Goal: Information Seeking & Learning: Learn about a topic

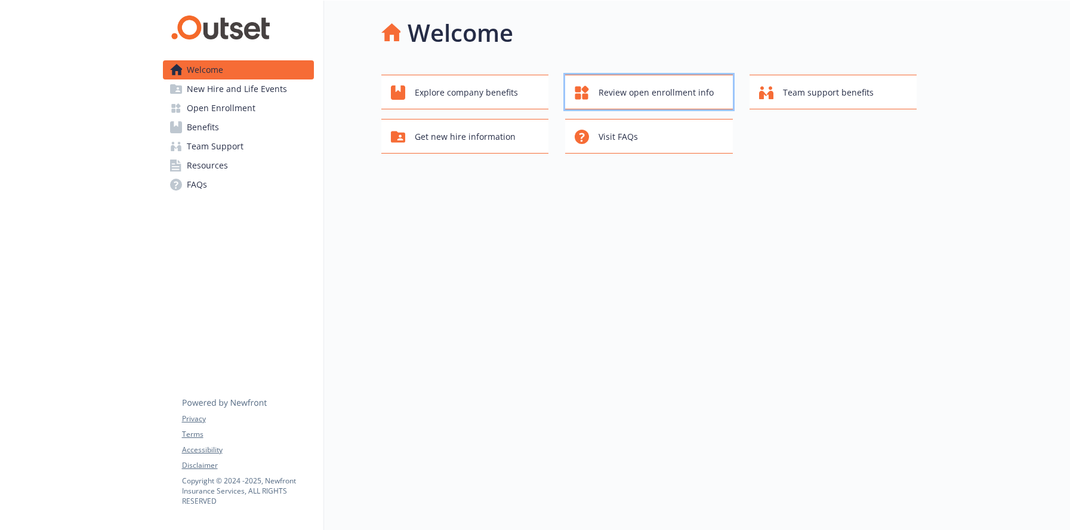
click at [637, 92] on span "Review open enrollment info" at bounding box center [656, 92] width 115 height 23
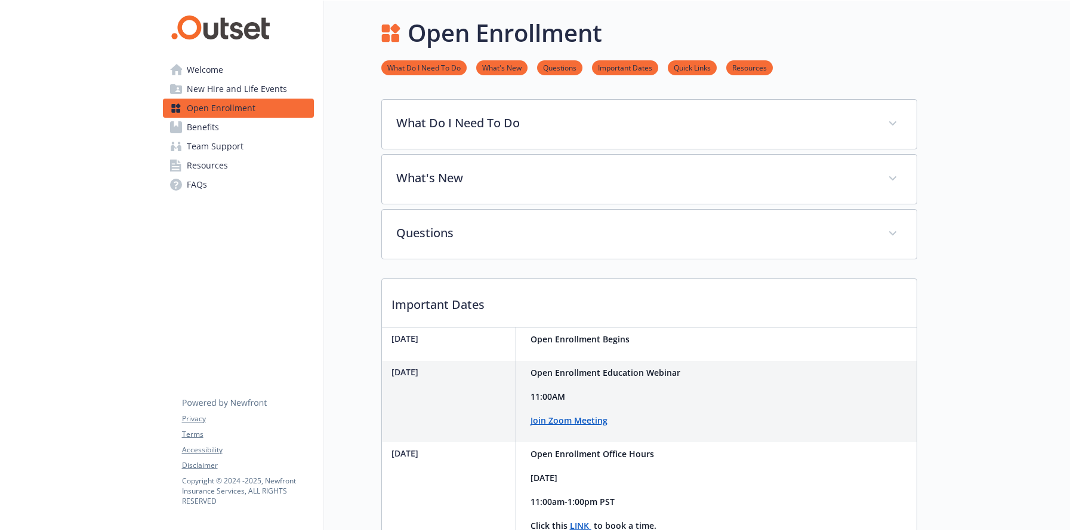
click at [207, 69] on span "Welcome" at bounding box center [205, 69] width 36 height 19
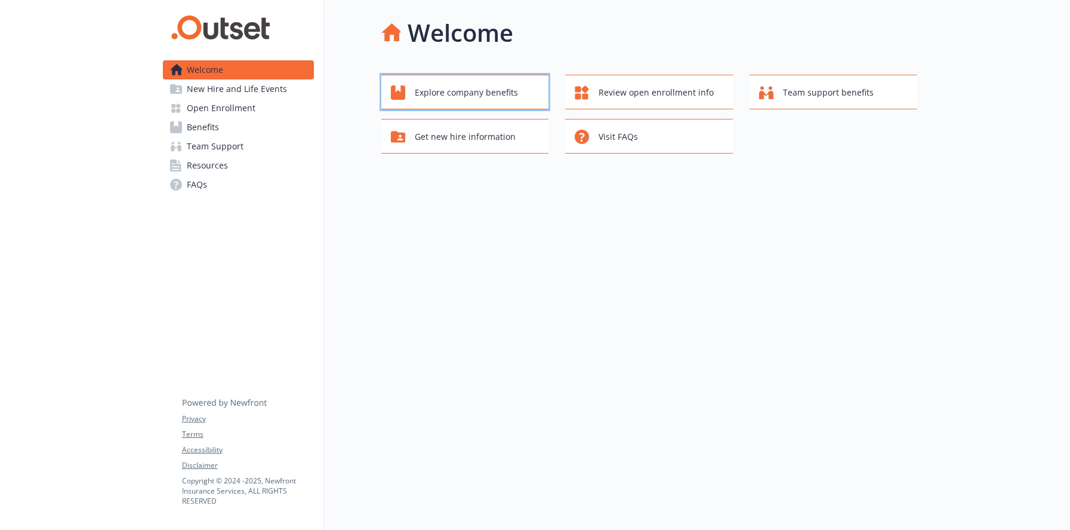
click at [465, 95] on span "Explore company benefits" at bounding box center [466, 92] width 103 height 23
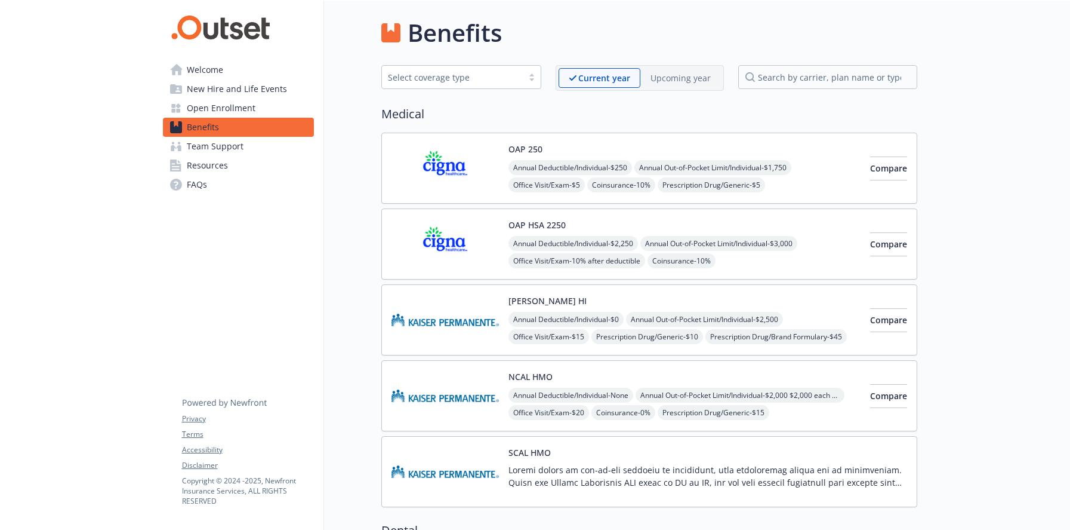
click at [216, 109] on span "Open Enrollment" at bounding box center [221, 108] width 69 height 19
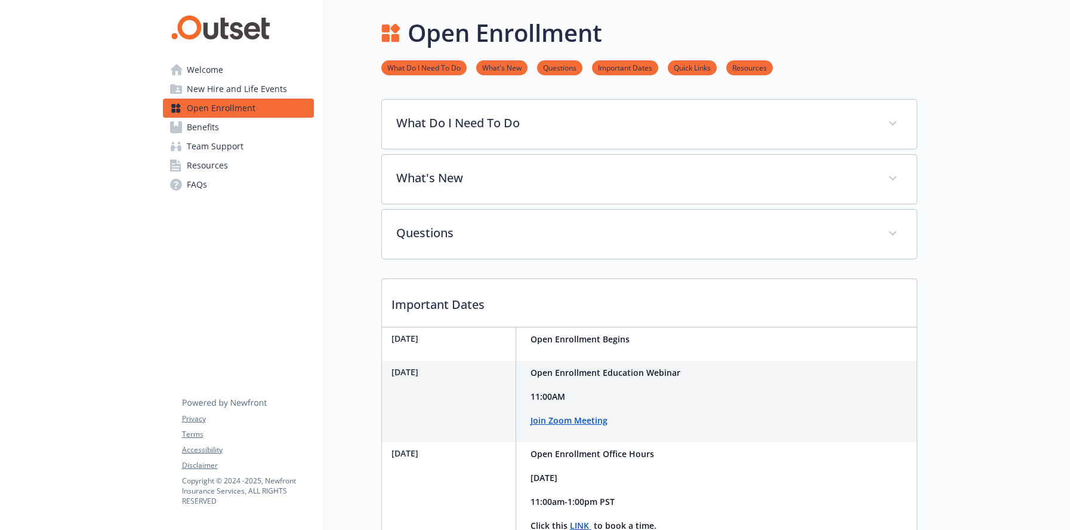
click at [213, 128] on span "Benefits" at bounding box center [203, 127] width 32 height 19
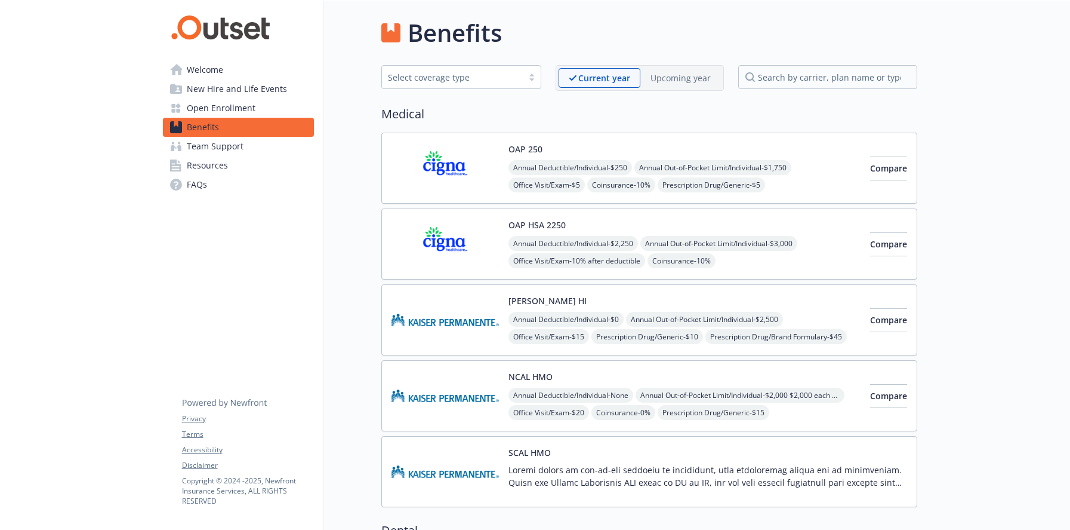
click at [206, 163] on span "Resources" at bounding box center [207, 165] width 41 height 19
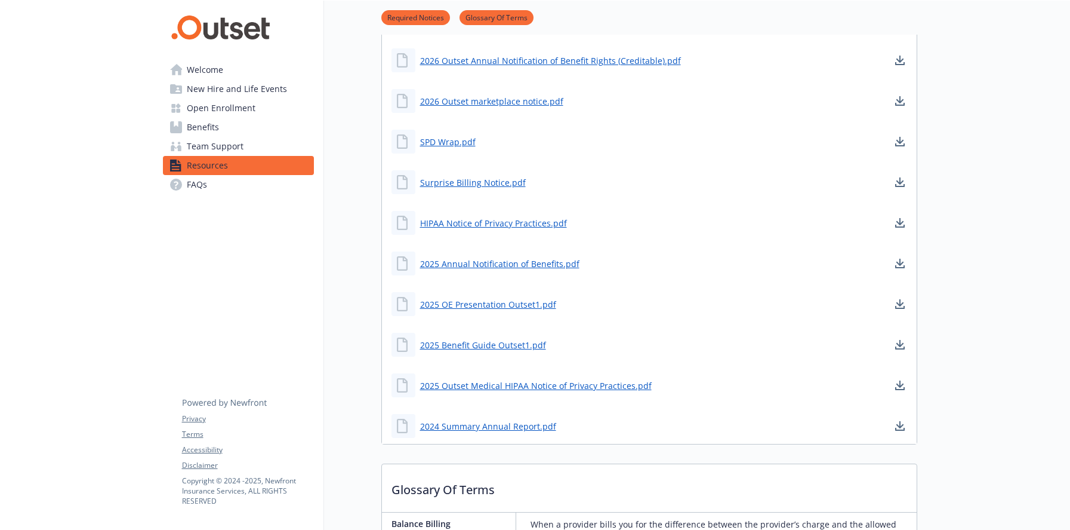
scroll to position [60, 0]
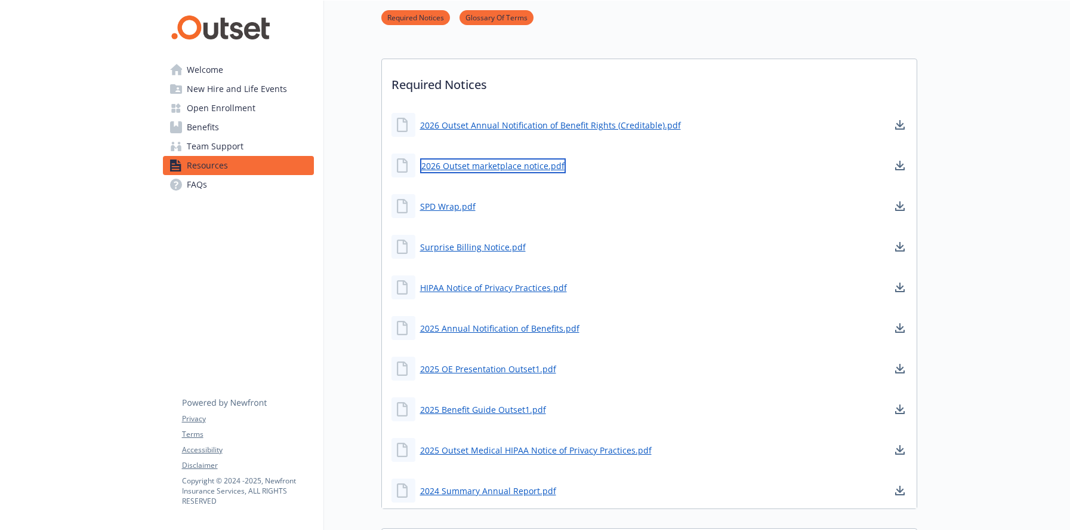
click at [479, 164] on link "2026 Outset marketplace notice.pdf" at bounding box center [493, 165] width 146 height 15
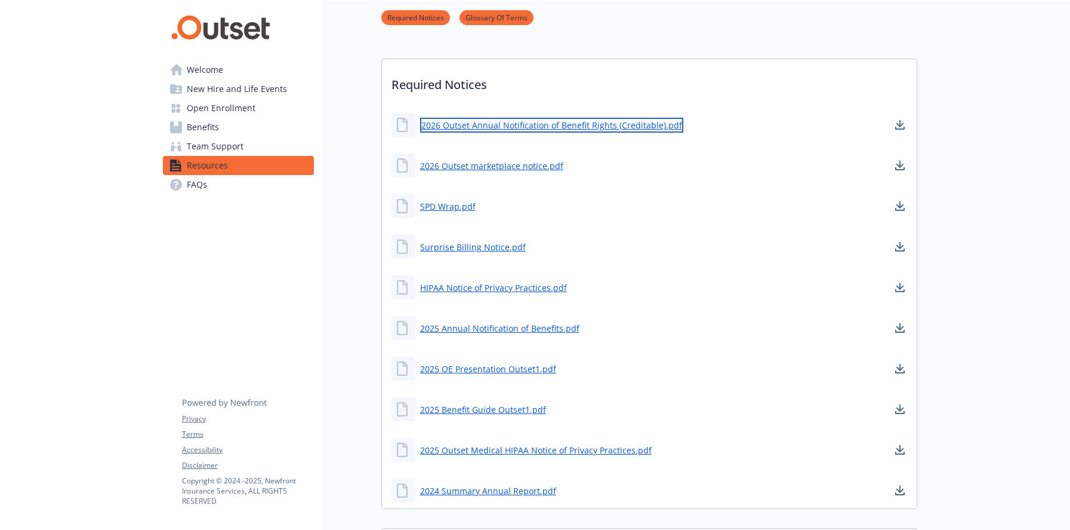
click at [531, 124] on link "2026 Outset Annual Notification of Benefit Rights (Creditable).pdf" at bounding box center [551, 125] width 263 height 15
click at [446, 205] on link "SPD Wrap.pdf" at bounding box center [449, 206] width 58 height 15
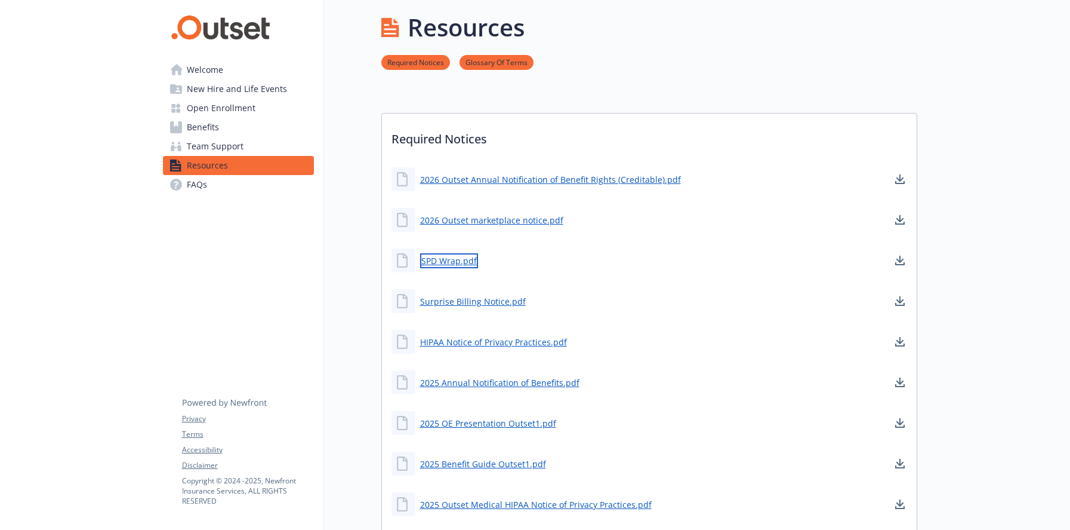
scroll to position [0, 0]
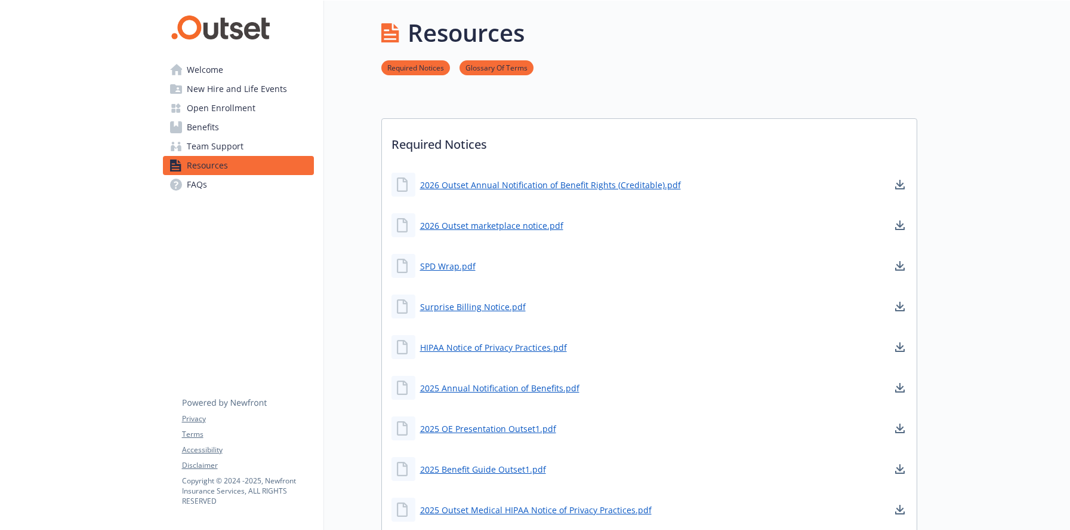
click at [210, 72] on span "Welcome" at bounding box center [205, 69] width 36 height 19
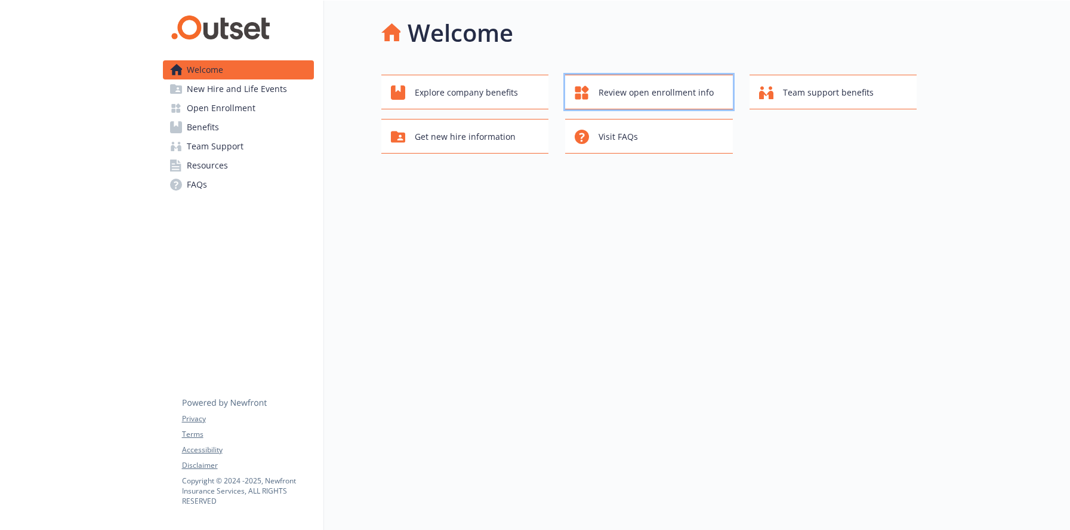
click at [599, 87] on div "Review open enrollment info" at bounding box center [651, 92] width 152 height 23
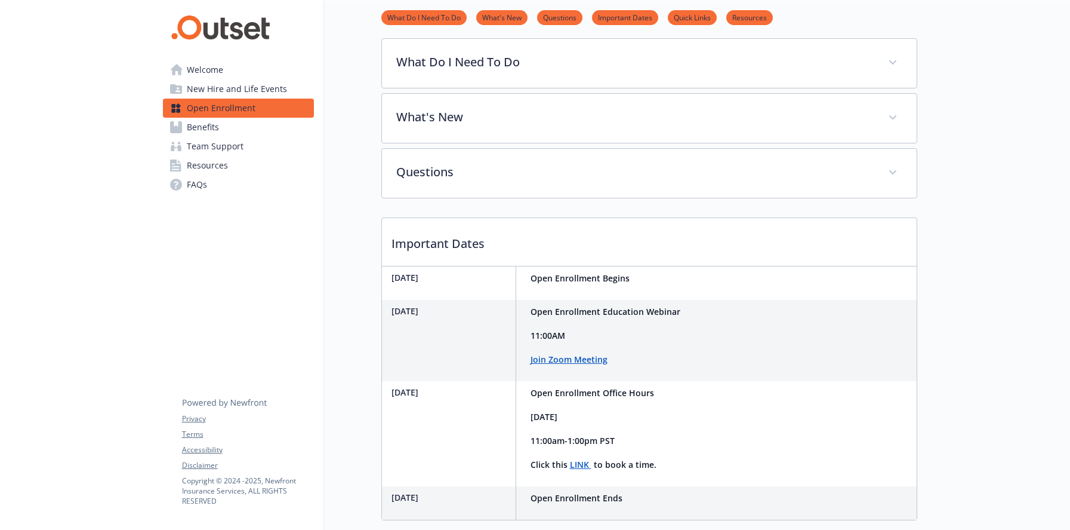
scroll to position [455, 0]
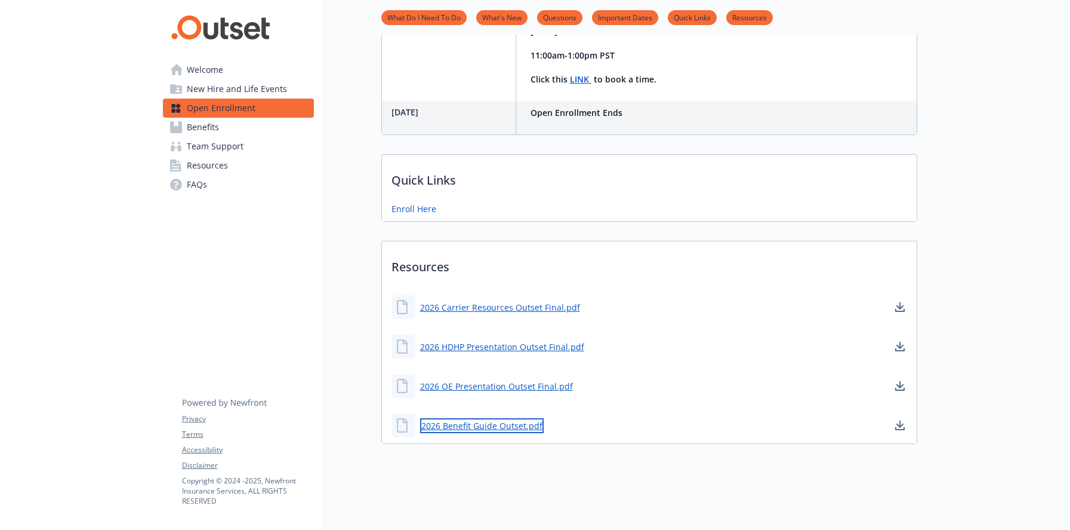
click at [469, 419] on link "2026 Benefit Guide Outset.pdf" at bounding box center [482, 425] width 124 height 15
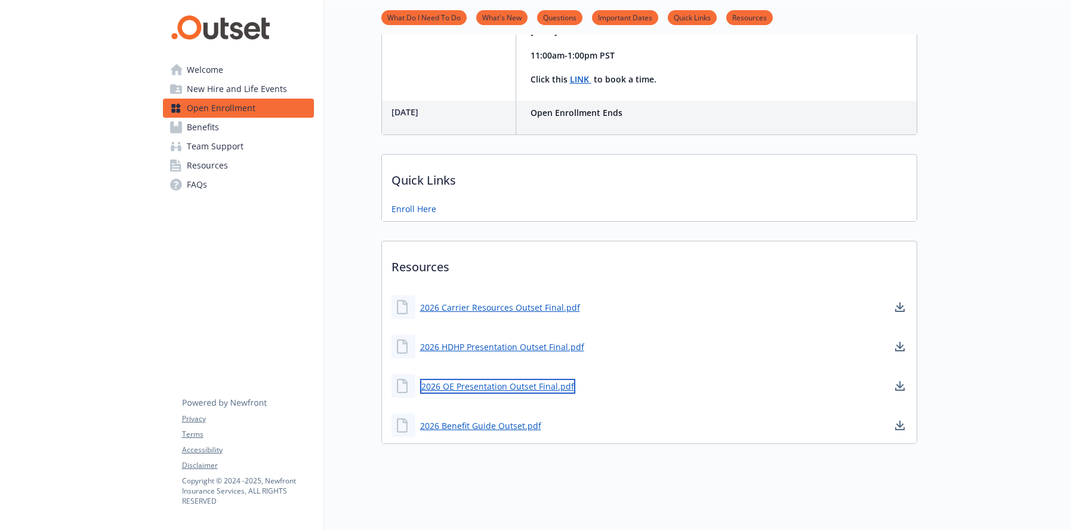
click at [512, 379] on link "2026 OE Presentation Outset Final.pdf" at bounding box center [497, 386] width 155 height 15
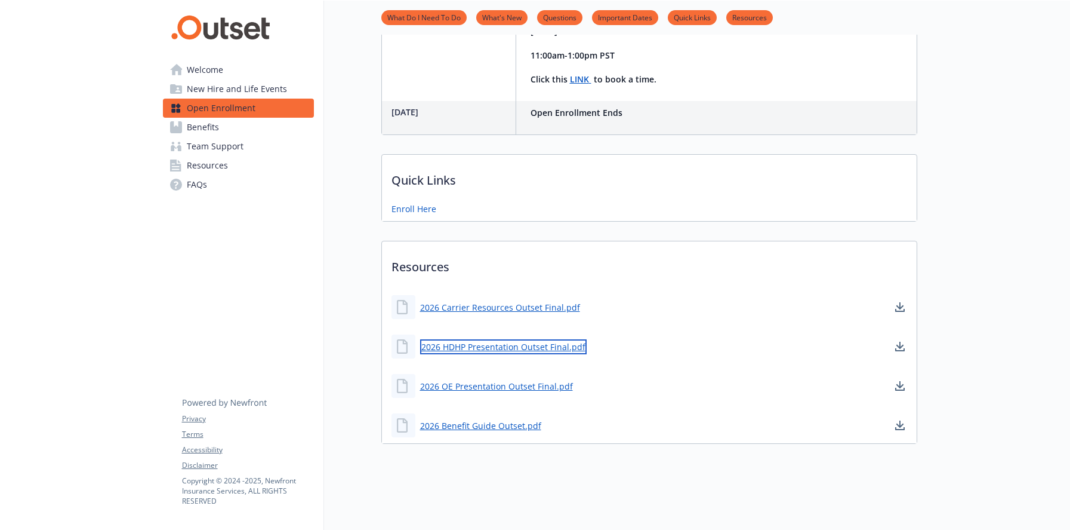
click at [522, 339] on link "2026 HDHP Presentation Outset Final.pdf" at bounding box center [503, 346] width 167 height 15
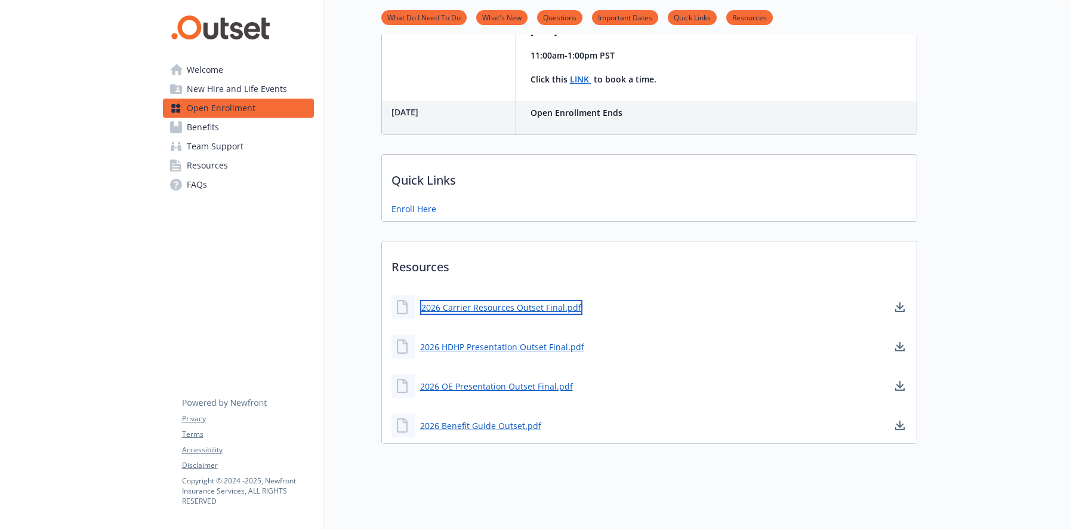
click at [516, 300] on link "2026 Carrier Resources Outset Final.pdf" at bounding box center [501, 307] width 162 height 15
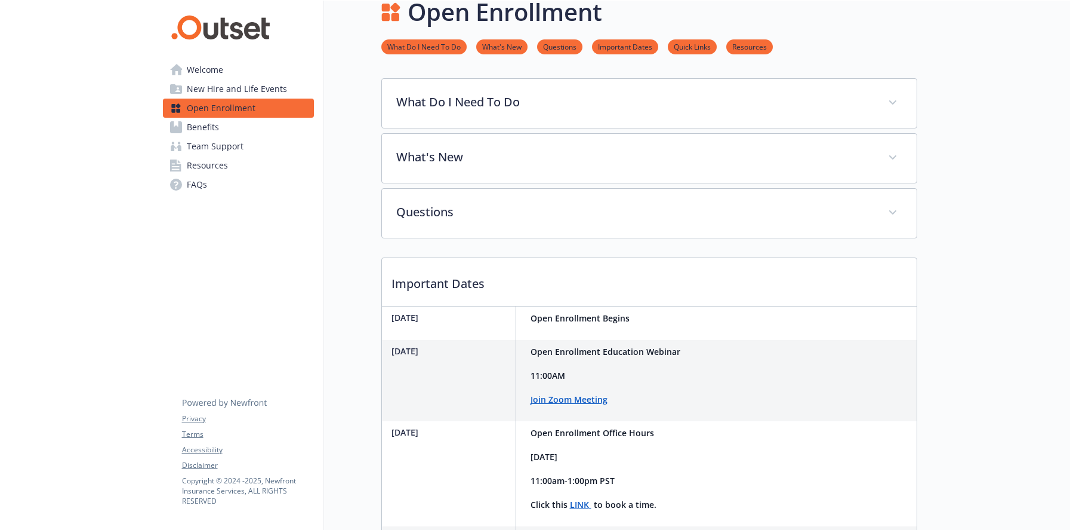
scroll to position [0, 0]
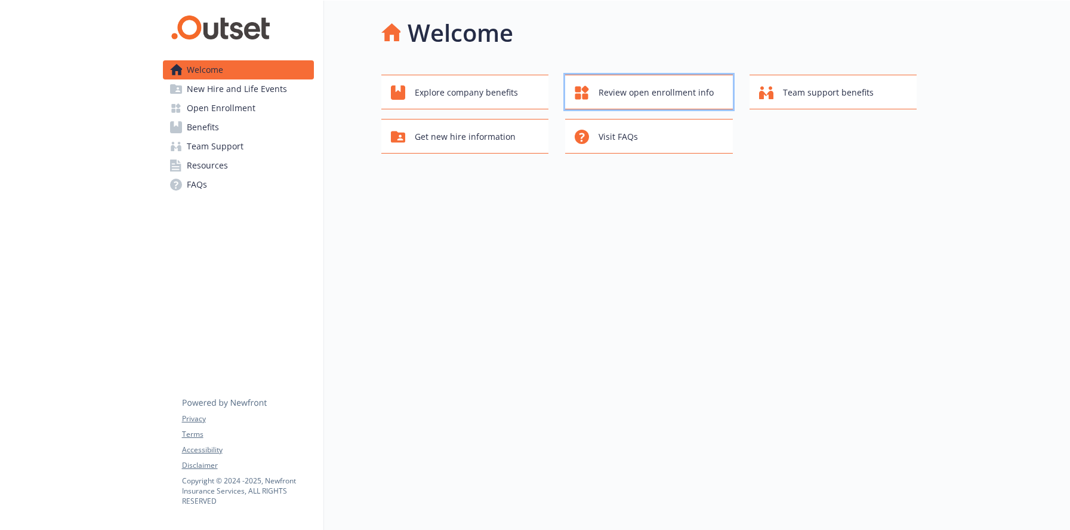
click at [603, 87] on span "Review open enrollment info" at bounding box center [656, 92] width 115 height 23
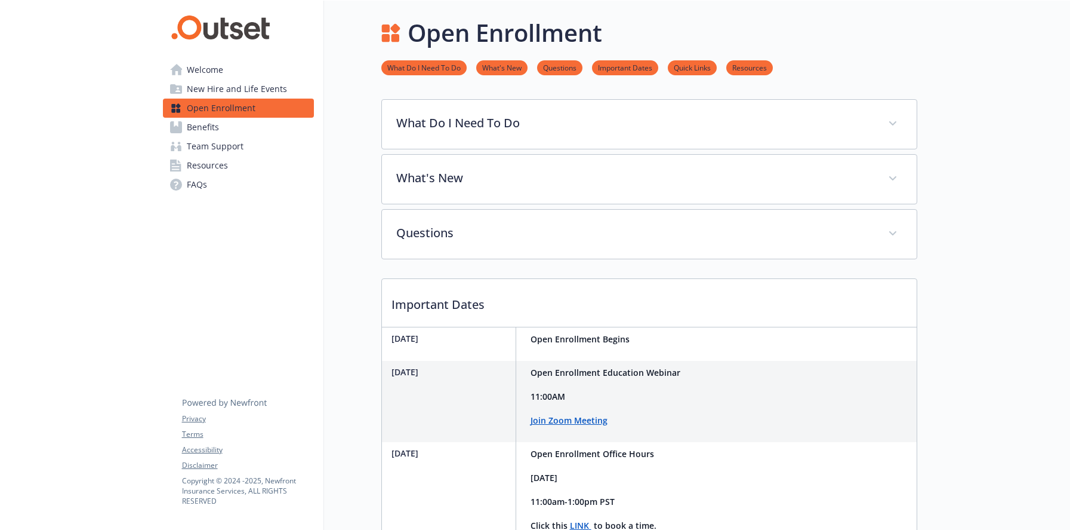
click at [215, 71] on span "Welcome" at bounding box center [205, 69] width 36 height 19
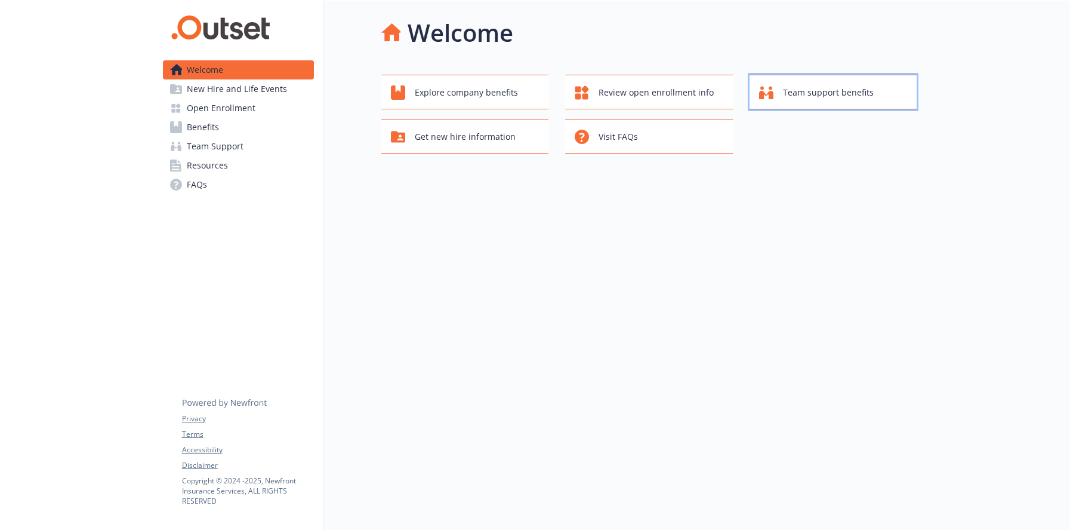
click at [806, 93] on span "Team support benefits" at bounding box center [828, 92] width 91 height 23
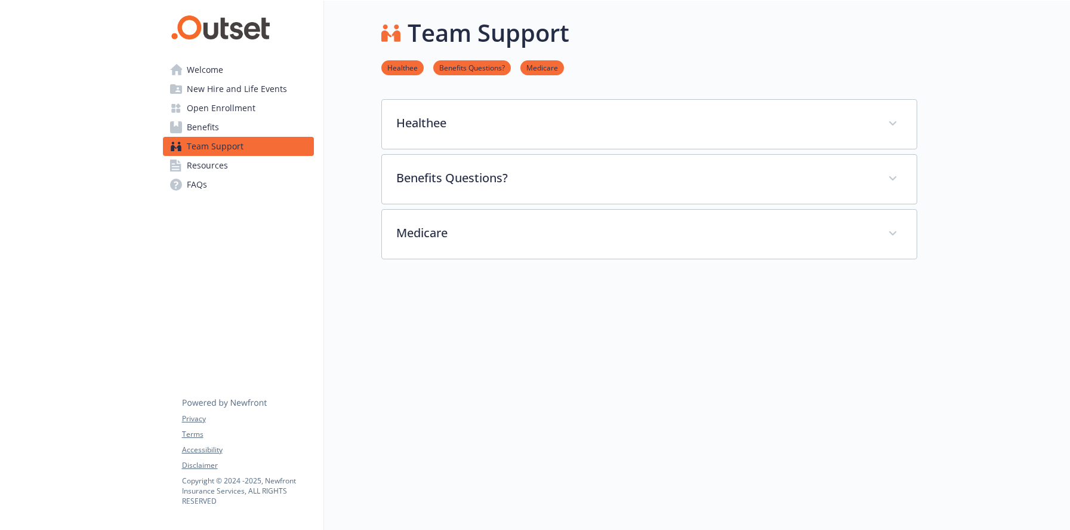
click at [205, 66] on span "Welcome" at bounding box center [205, 69] width 36 height 19
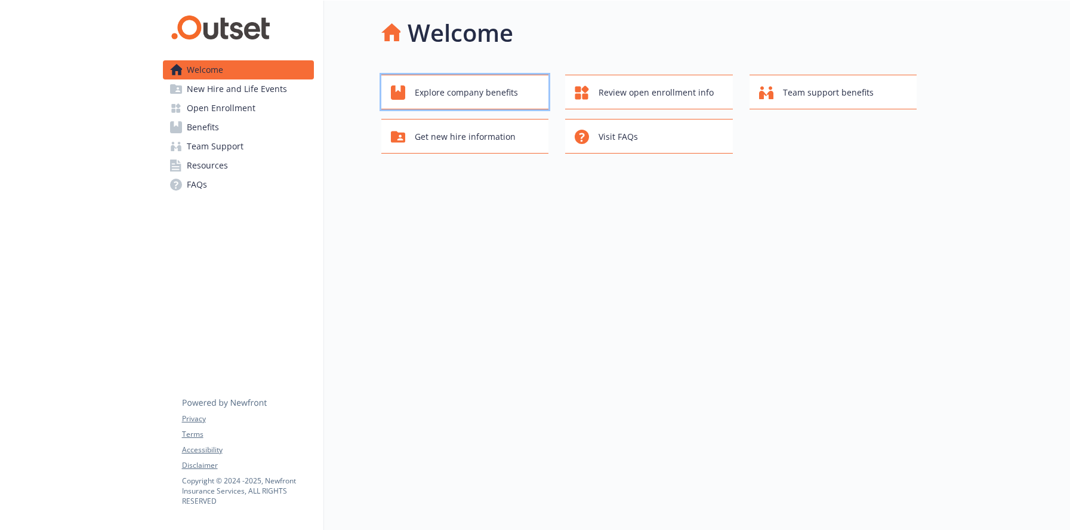
click at [436, 85] on span "Explore company benefits" at bounding box center [466, 92] width 103 height 23
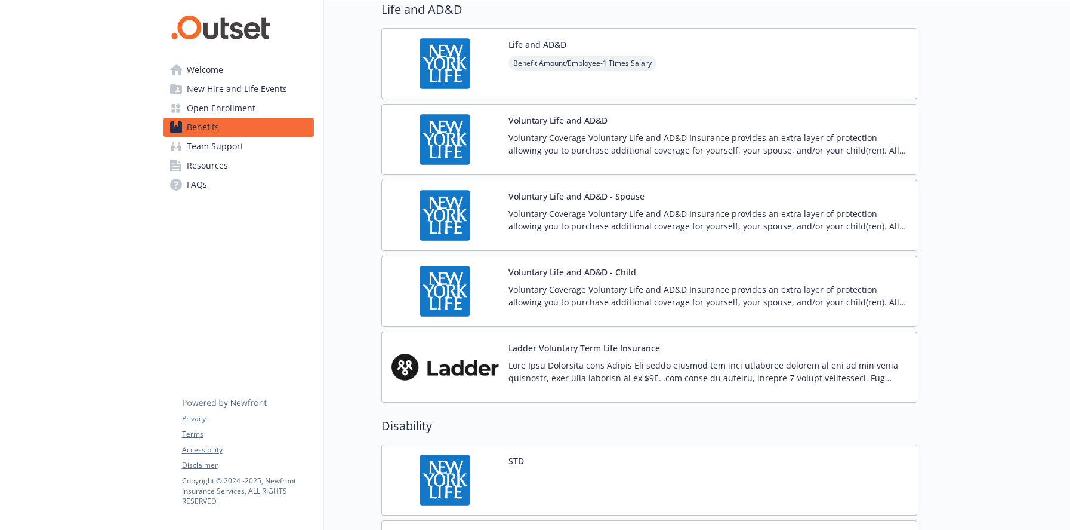
scroll to position [836, 0]
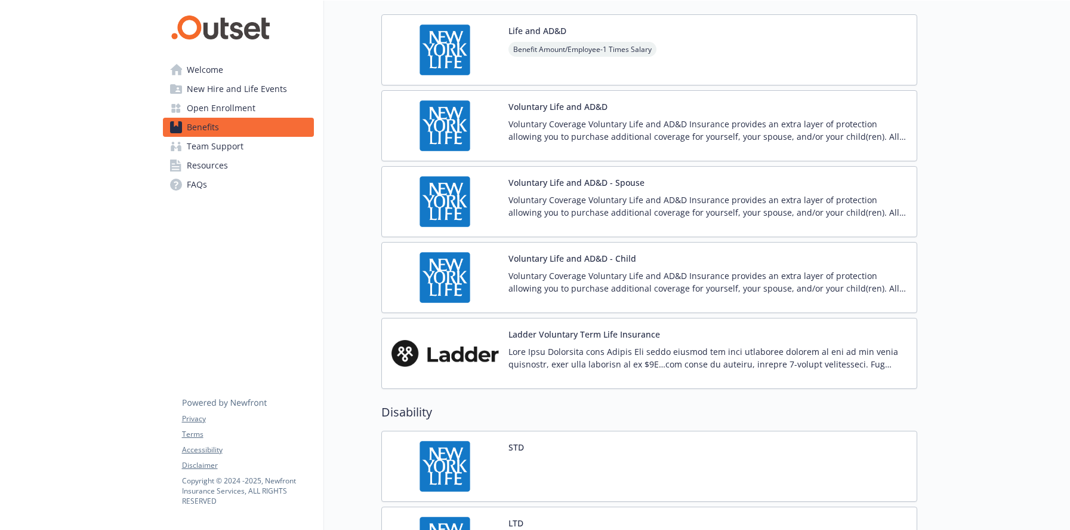
click at [201, 69] on span "Welcome" at bounding box center [205, 69] width 36 height 19
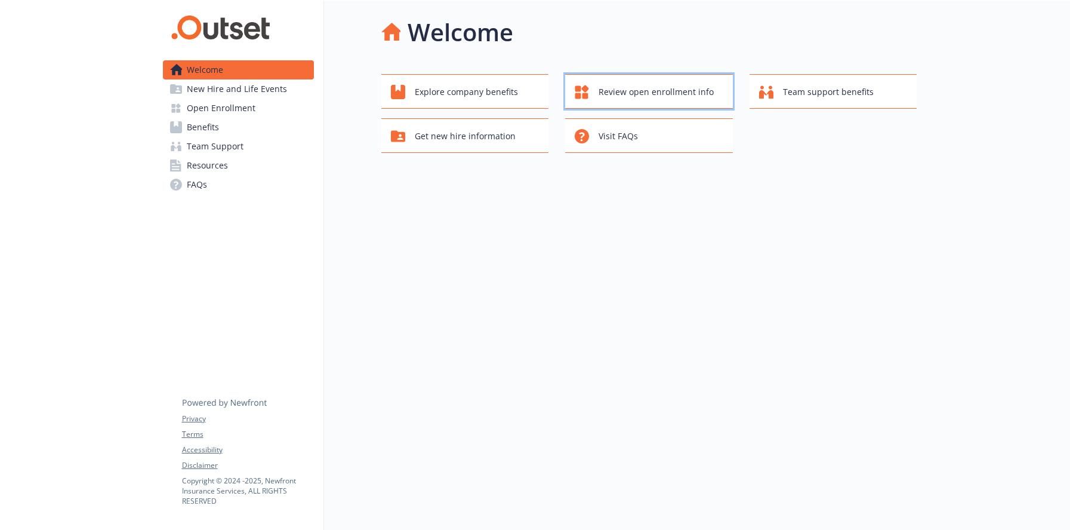
click at [634, 84] on span "Review open enrollment info" at bounding box center [656, 92] width 115 height 23
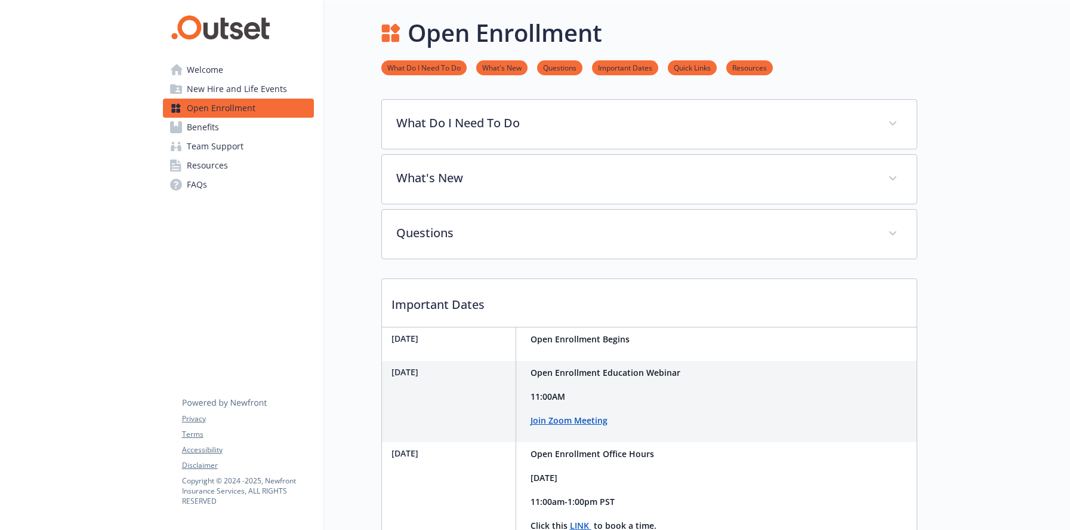
click at [189, 67] on span "Welcome" at bounding box center [205, 69] width 36 height 19
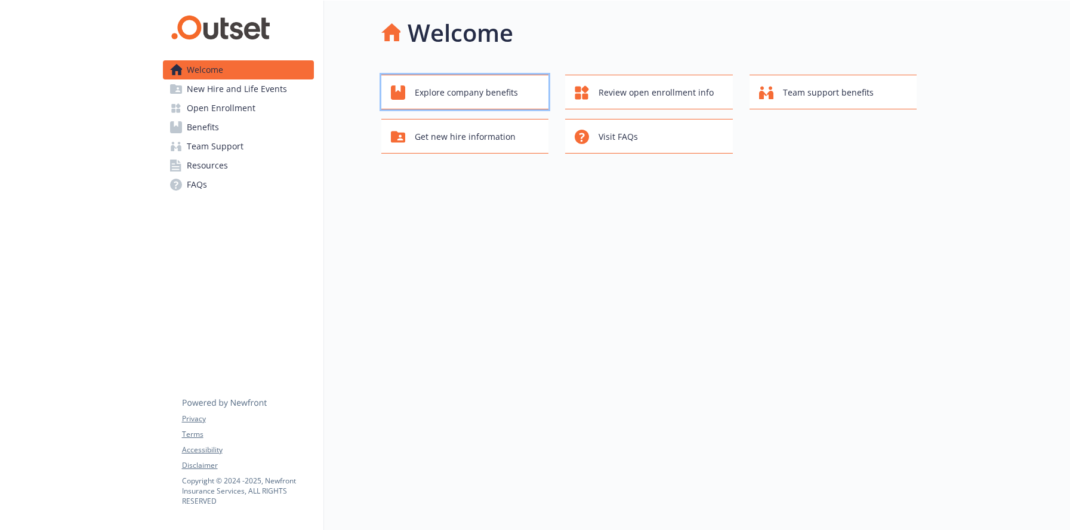
click at [475, 87] on span "Explore company benefits" at bounding box center [466, 92] width 103 height 23
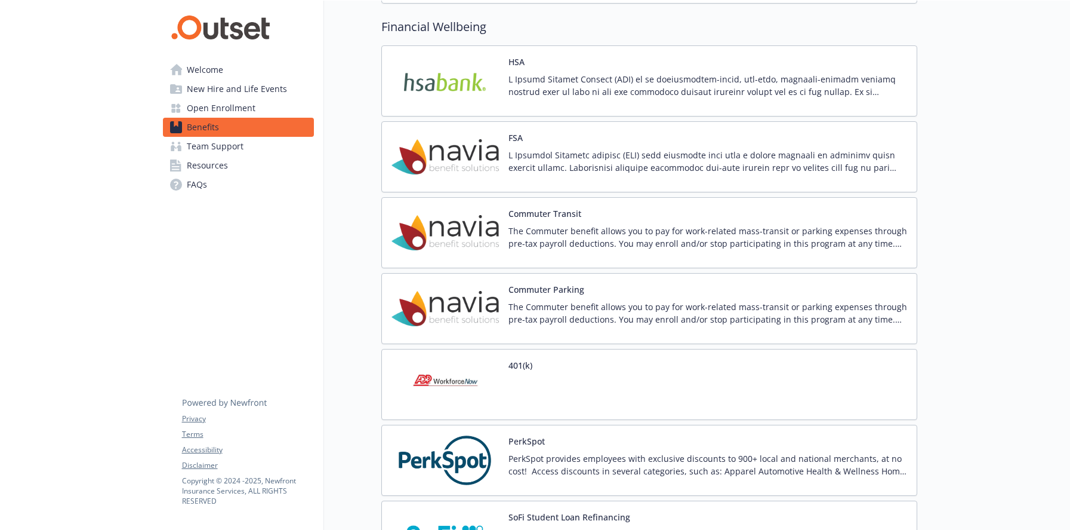
scroll to position [1623, 0]
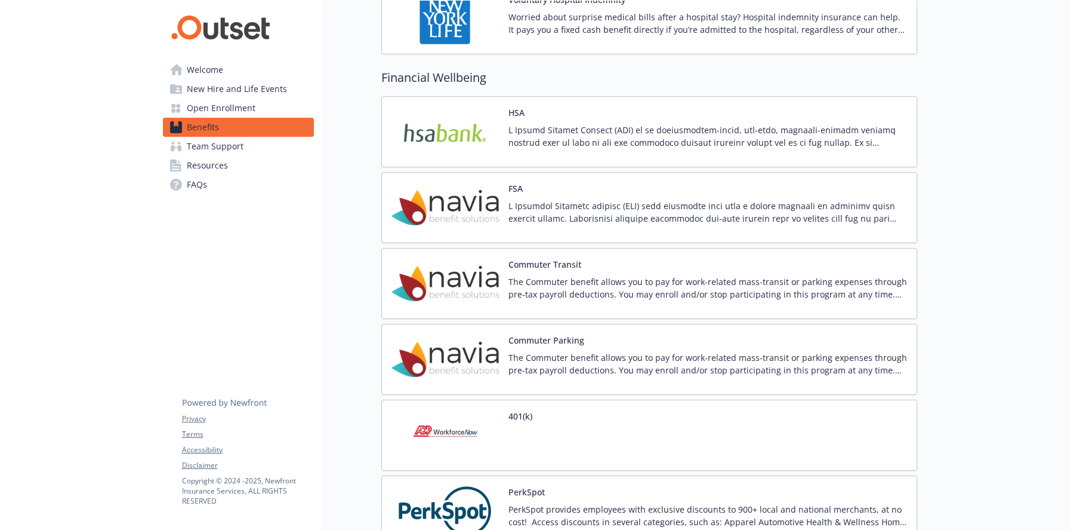
click at [208, 71] on span "Welcome" at bounding box center [205, 69] width 36 height 19
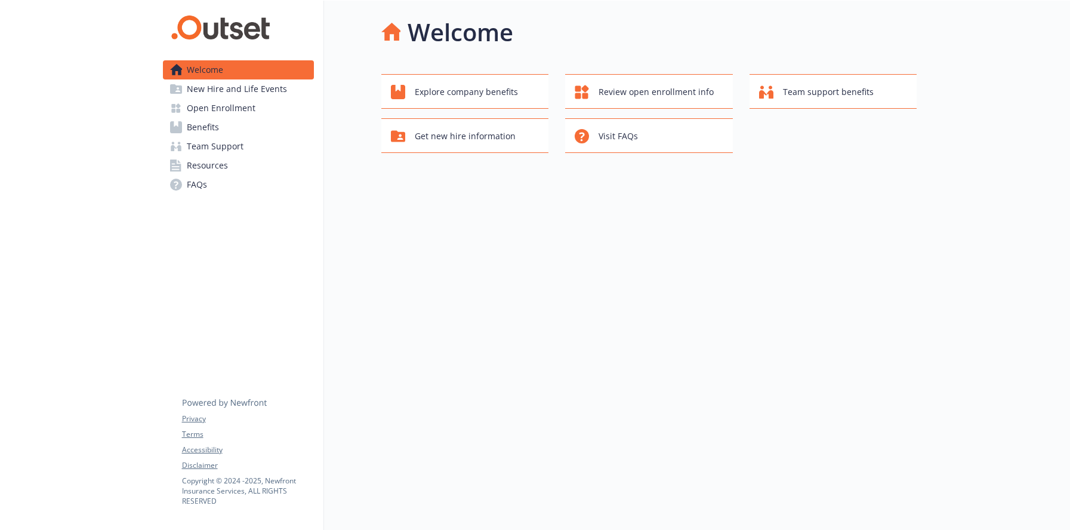
scroll to position [10, 0]
click at [206, 87] on span "New Hire and Life Events" at bounding box center [237, 88] width 100 height 19
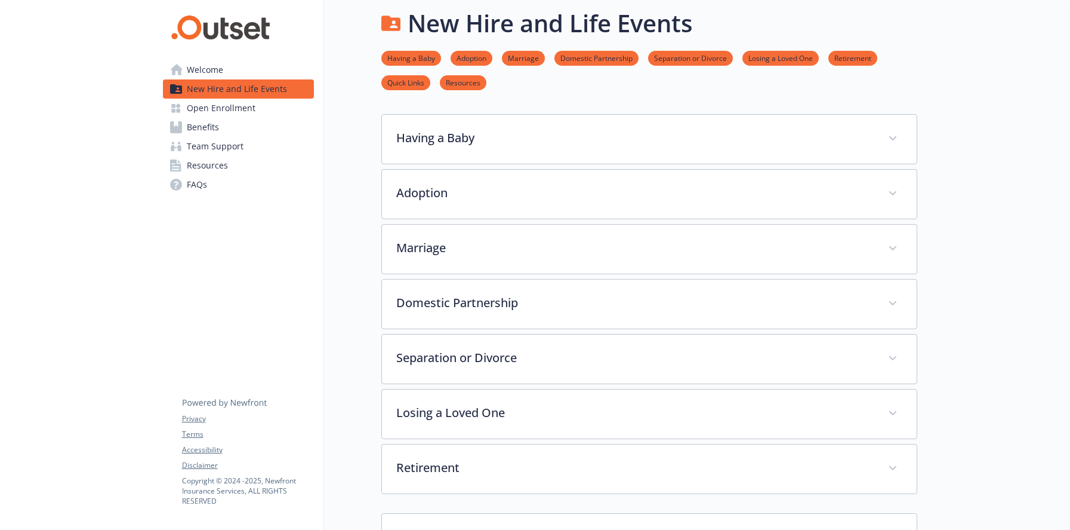
click at [213, 106] on span "Open Enrollment" at bounding box center [221, 108] width 69 height 19
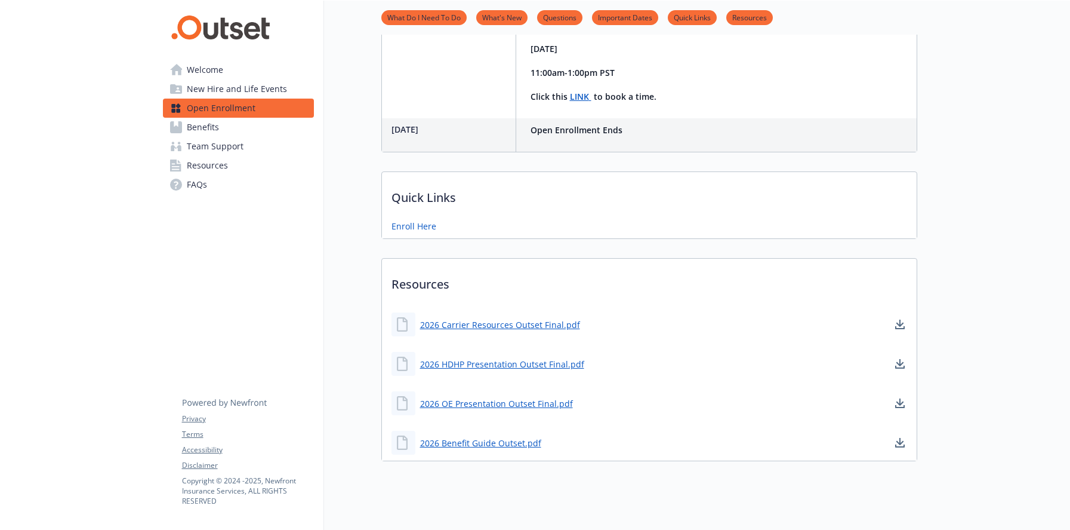
scroll to position [455, 0]
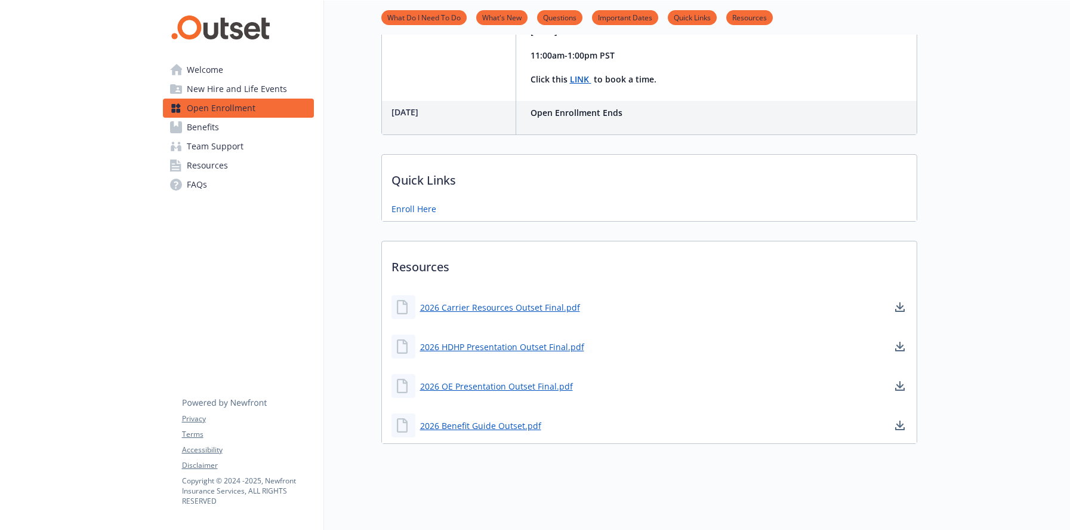
click at [198, 128] on span "Benefits" at bounding box center [203, 127] width 32 height 19
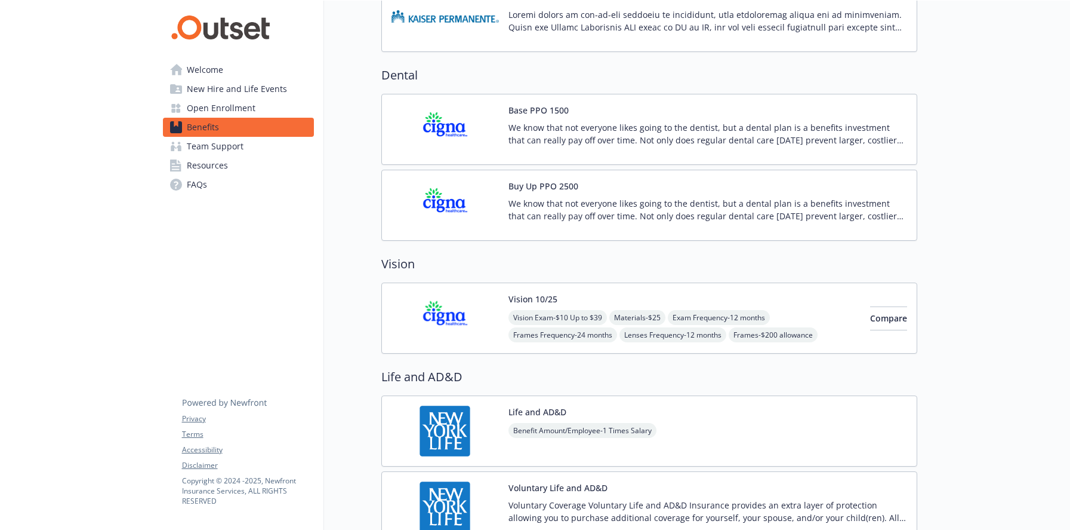
click at [198, 149] on span "Team Support" at bounding box center [215, 146] width 57 height 19
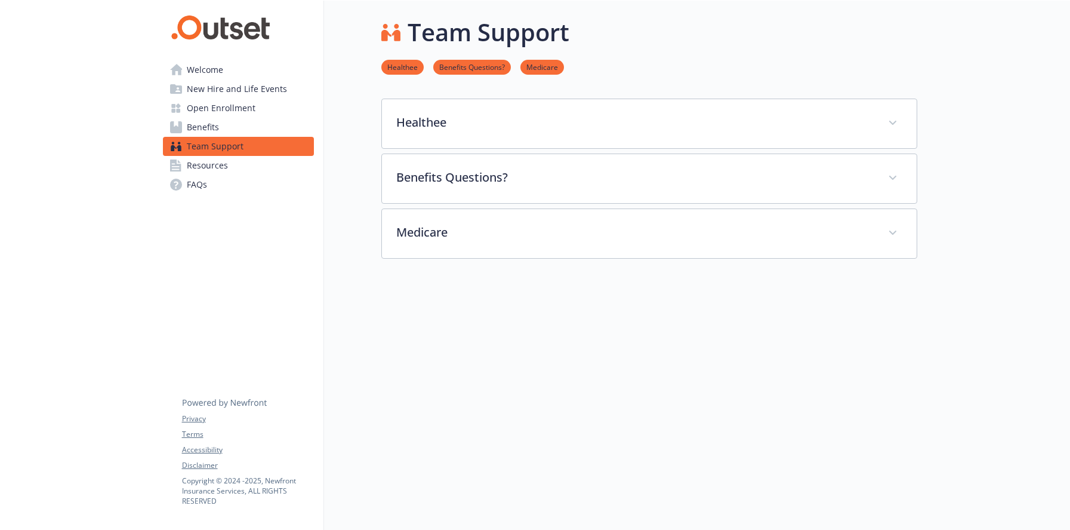
scroll to position [10, 0]
click at [199, 167] on span "Resources" at bounding box center [207, 165] width 41 height 19
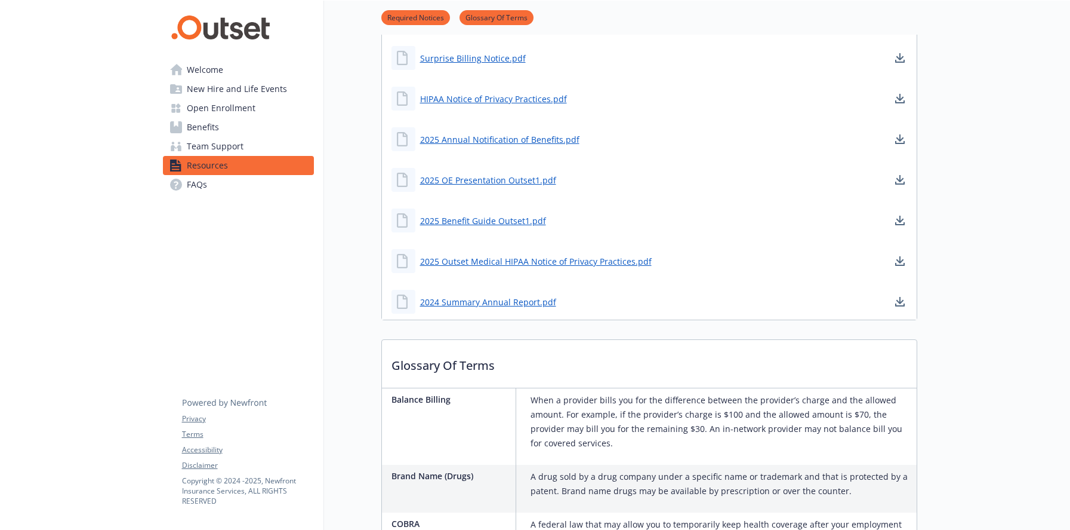
click at [241, 181] on link "FAQs" at bounding box center [238, 184] width 151 height 19
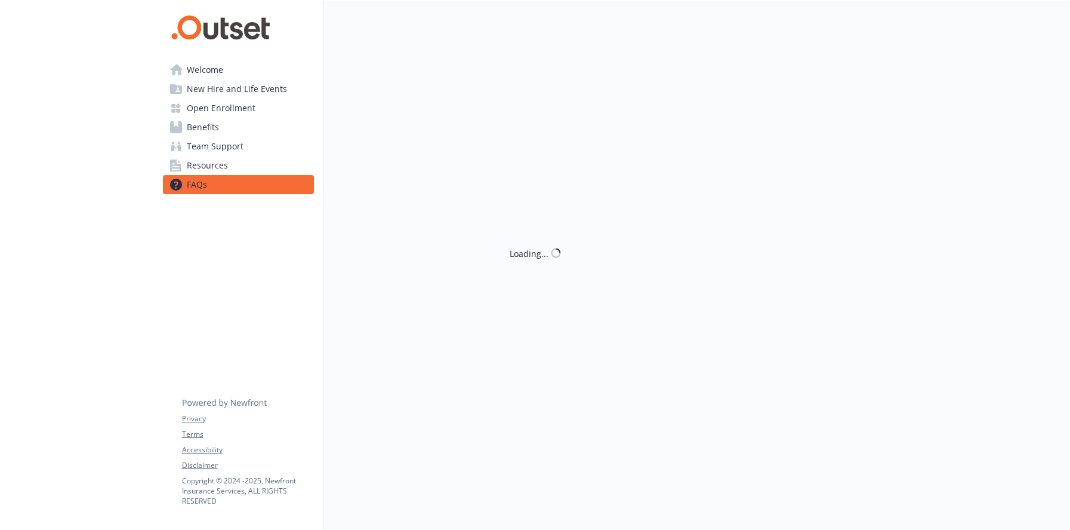
scroll to position [248, 0]
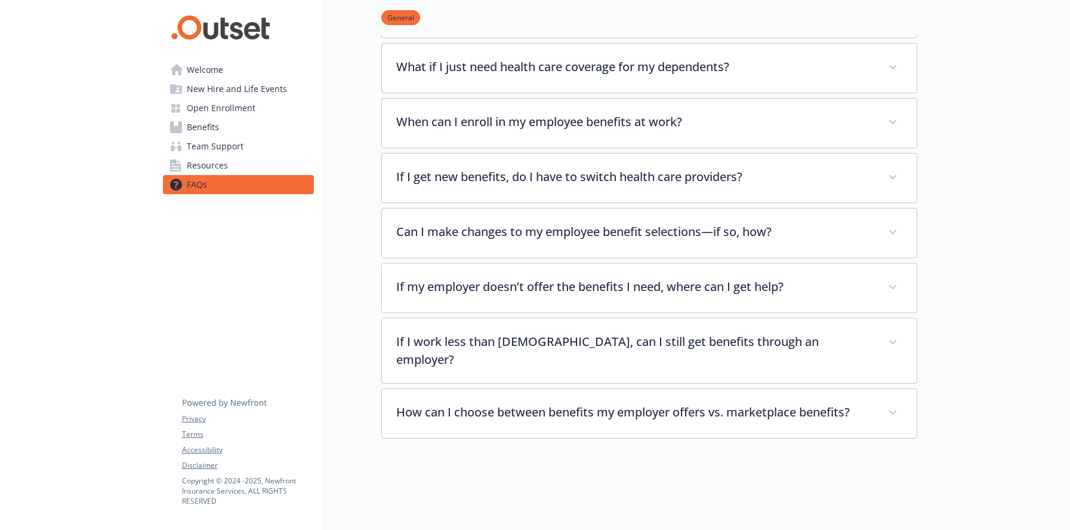
click at [215, 68] on span "Welcome" at bounding box center [205, 69] width 36 height 19
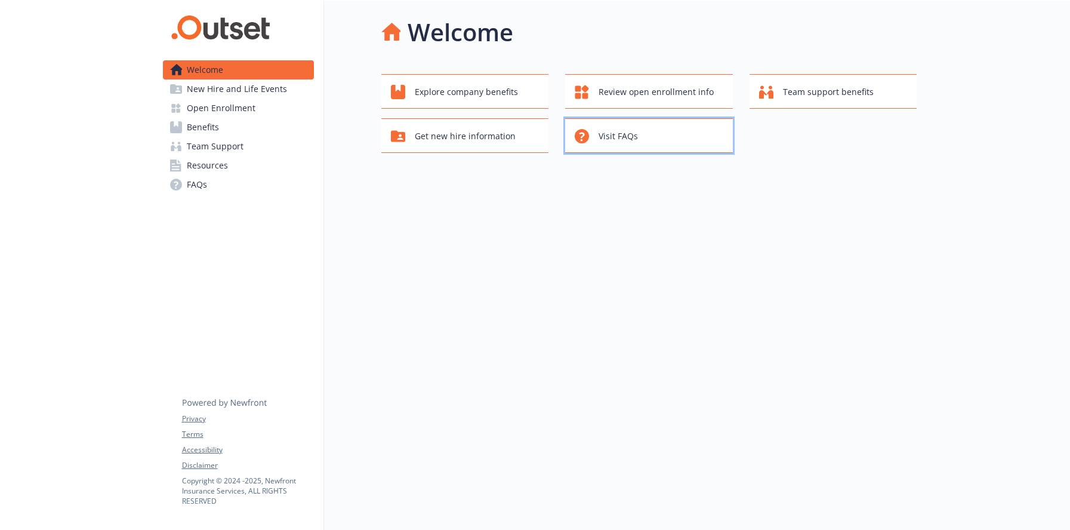
click at [624, 134] on span "Visit FAQs" at bounding box center [618, 136] width 39 height 23
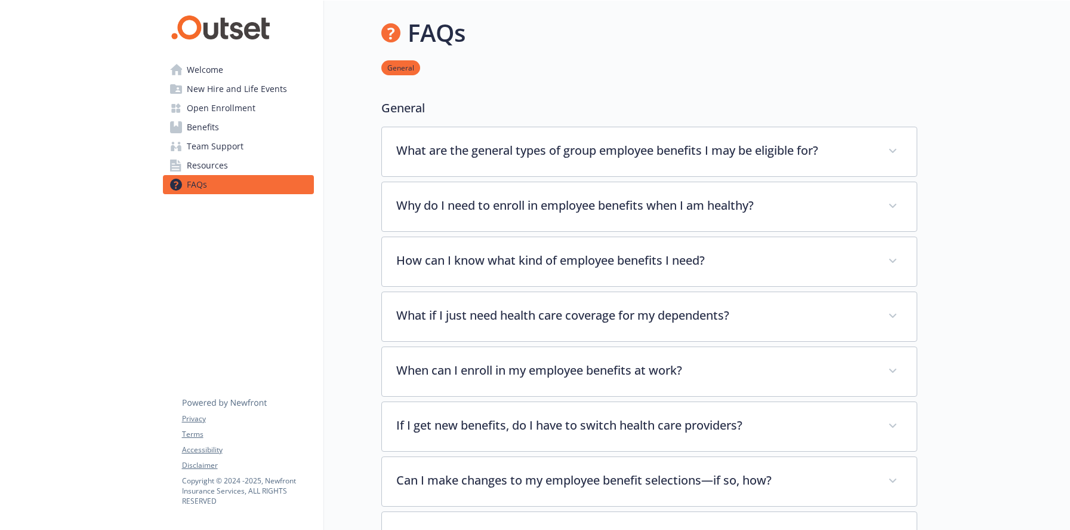
click at [219, 66] on span "Welcome" at bounding box center [205, 69] width 36 height 19
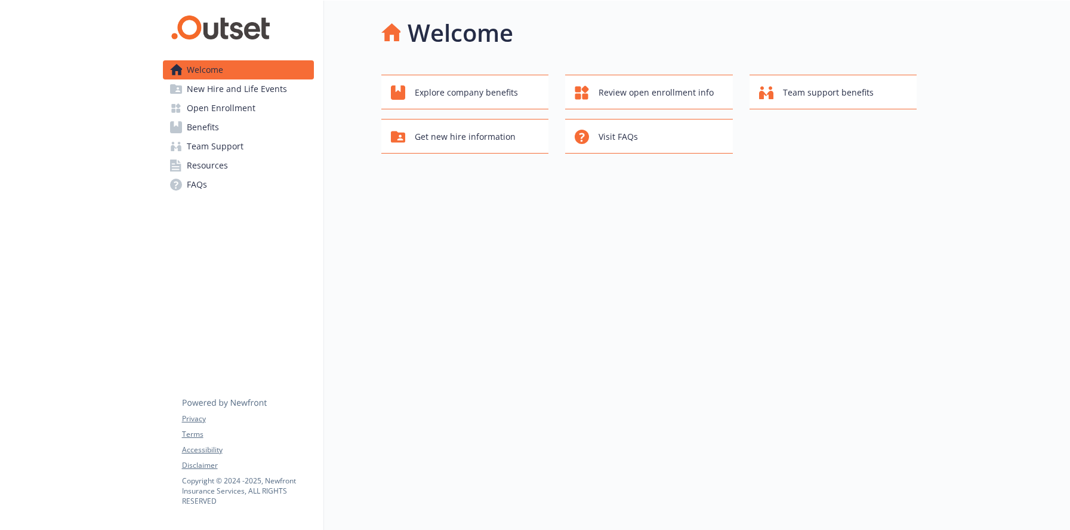
scroll to position [10, 0]
click at [457, 86] on span "Explore company benefits" at bounding box center [466, 92] width 103 height 23
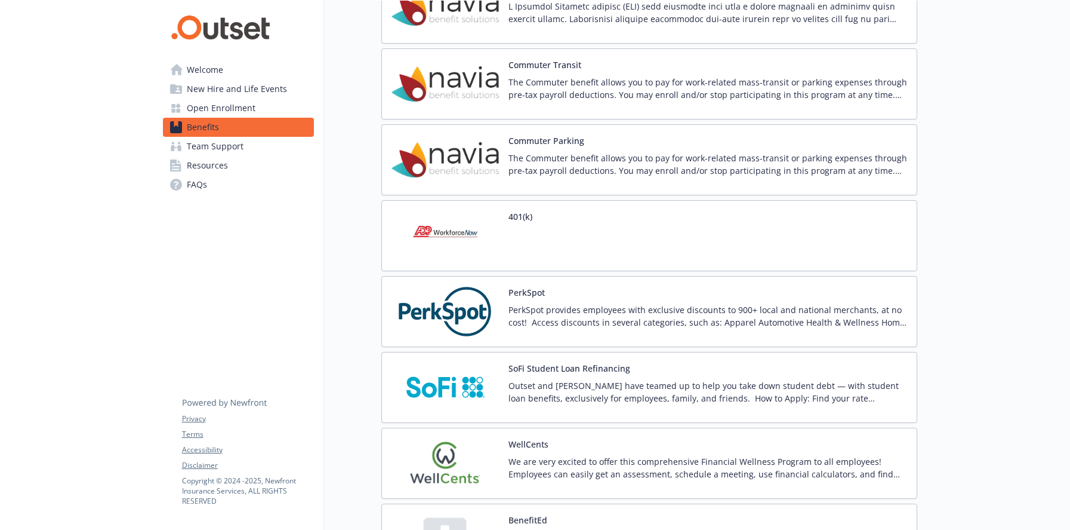
scroll to position [1801, 0]
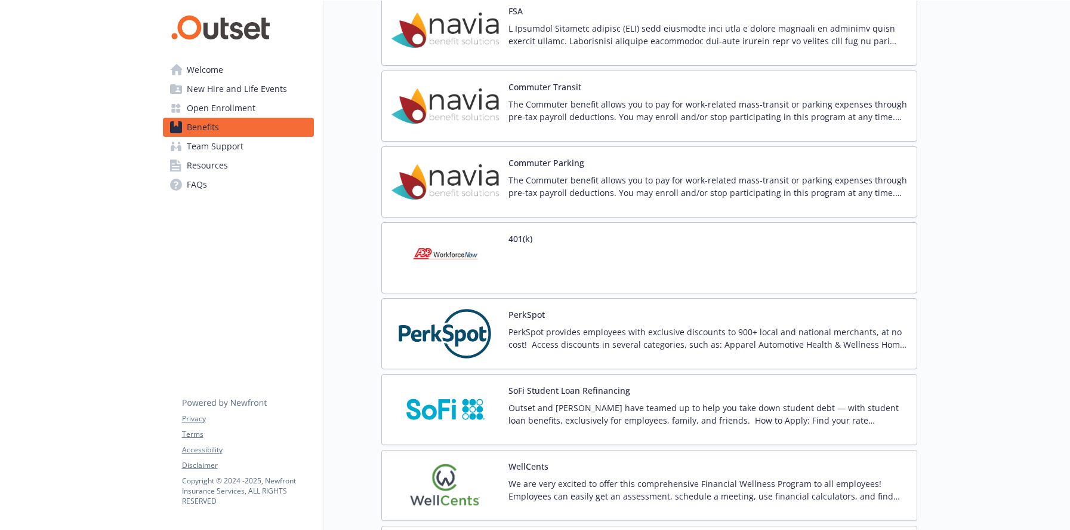
click at [210, 73] on span "Welcome" at bounding box center [205, 69] width 36 height 19
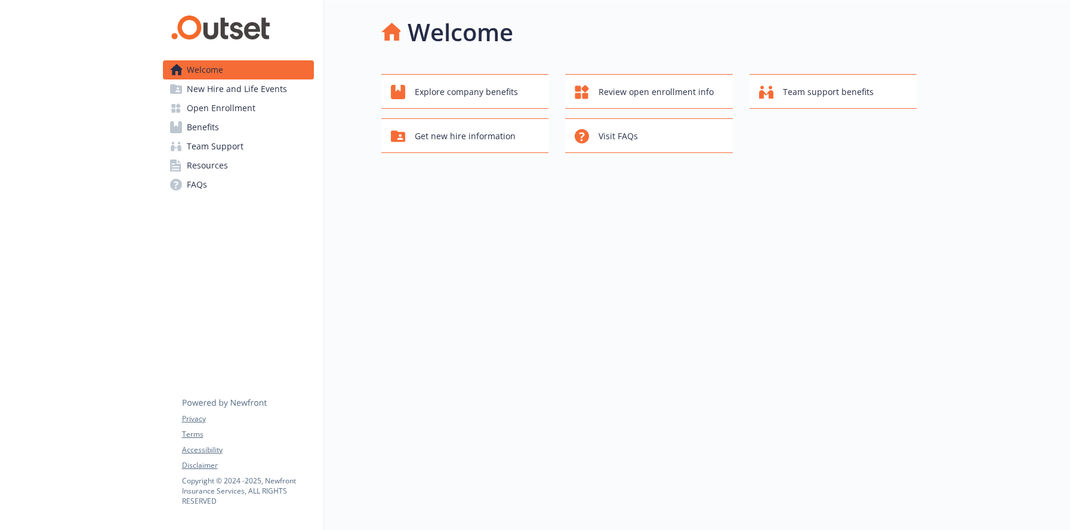
scroll to position [10, 0]
click at [639, 81] on span "Review open enrollment info" at bounding box center [656, 92] width 115 height 23
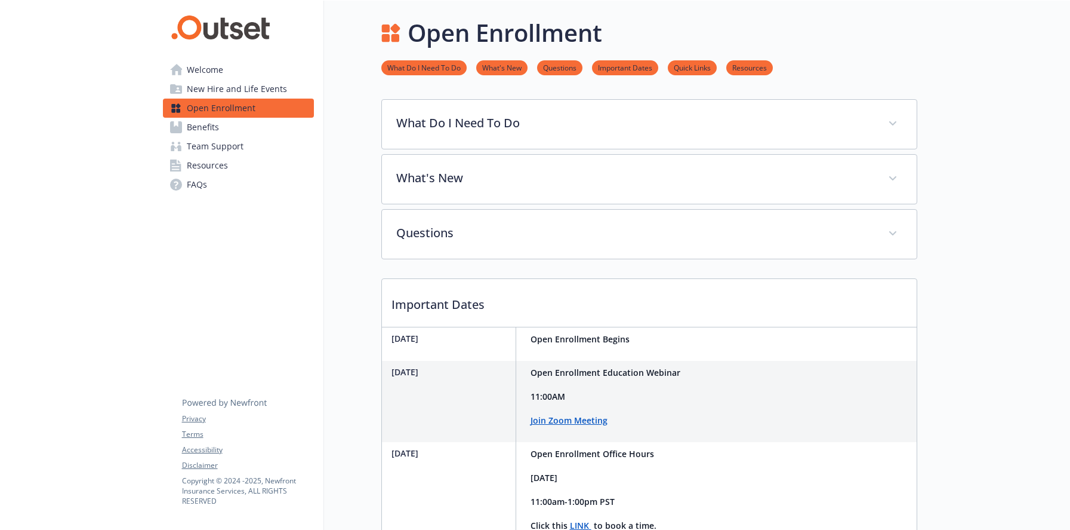
click at [215, 72] on span "Welcome" at bounding box center [205, 69] width 36 height 19
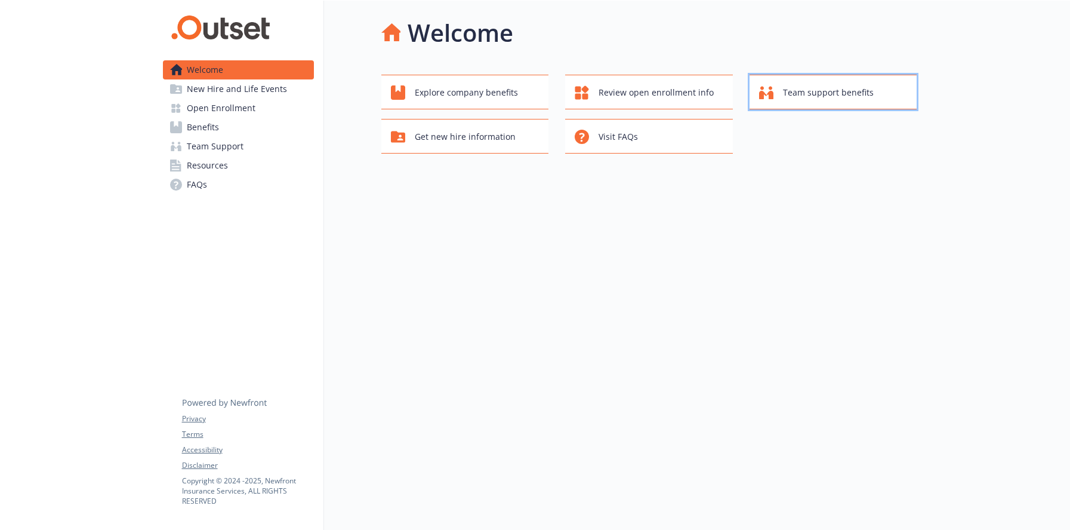
click at [792, 91] on span "Team support benefits" at bounding box center [828, 92] width 91 height 23
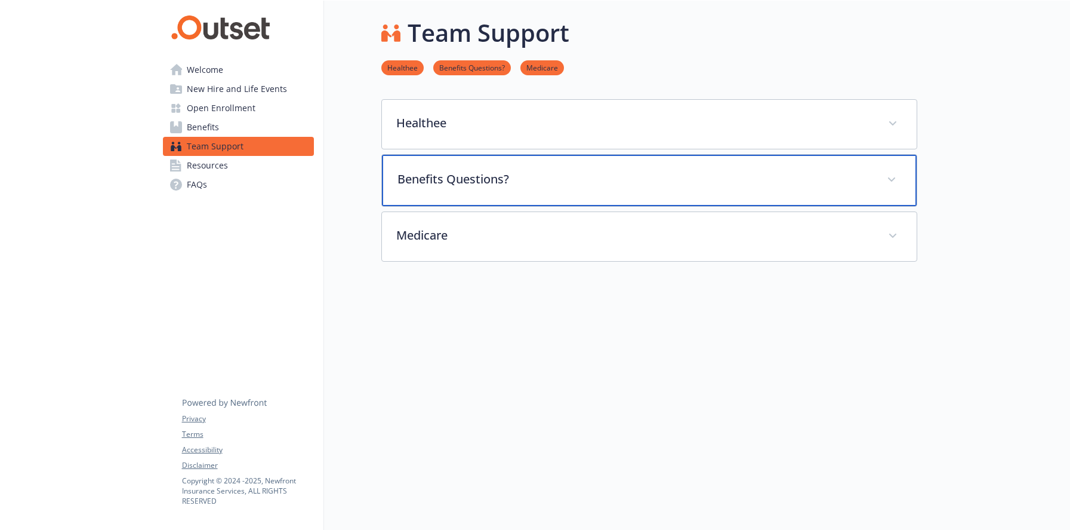
click at [589, 179] on p "Benefits Questions?" at bounding box center [635, 179] width 475 height 18
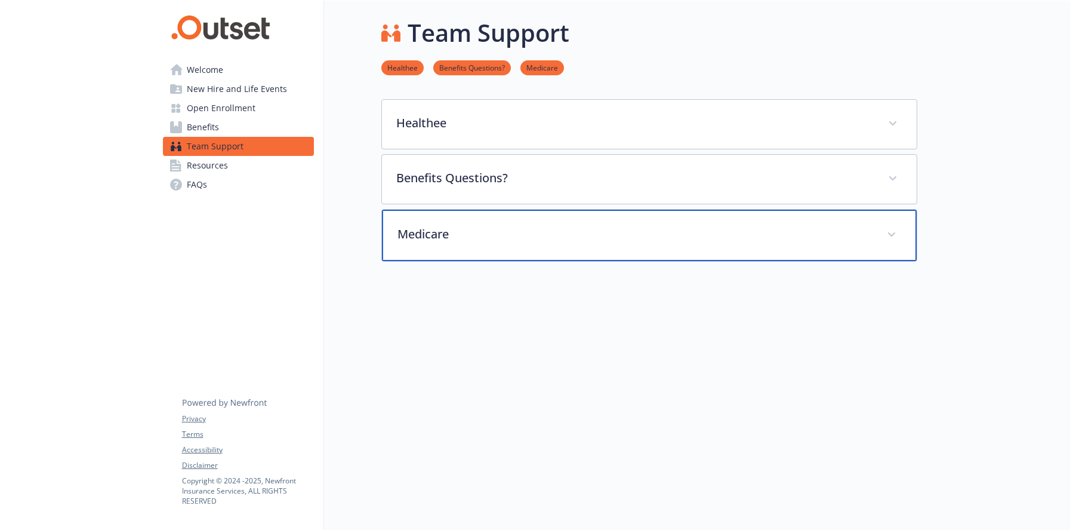
click at [527, 230] on p "Medicare" at bounding box center [635, 234] width 475 height 18
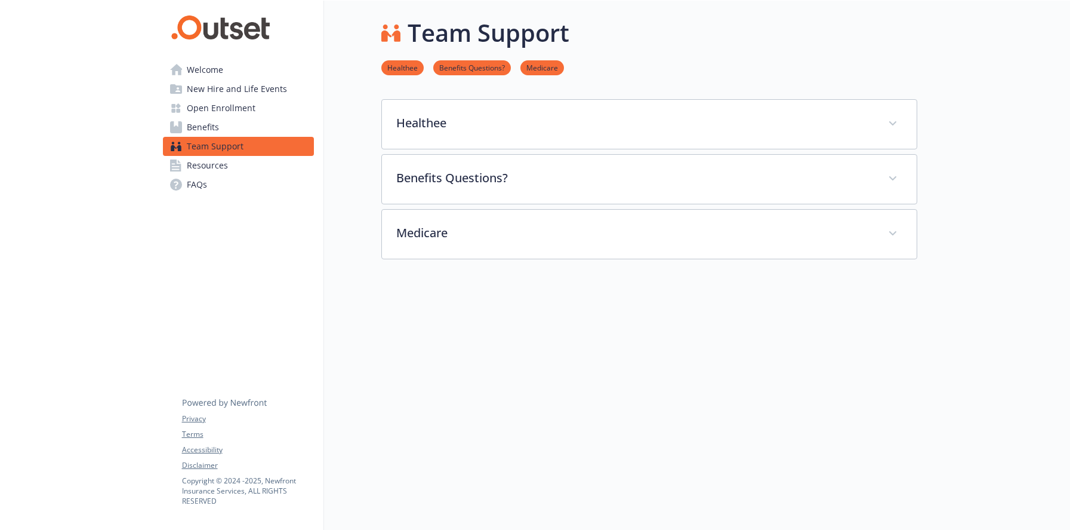
click at [217, 72] on span "Welcome" at bounding box center [205, 69] width 36 height 19
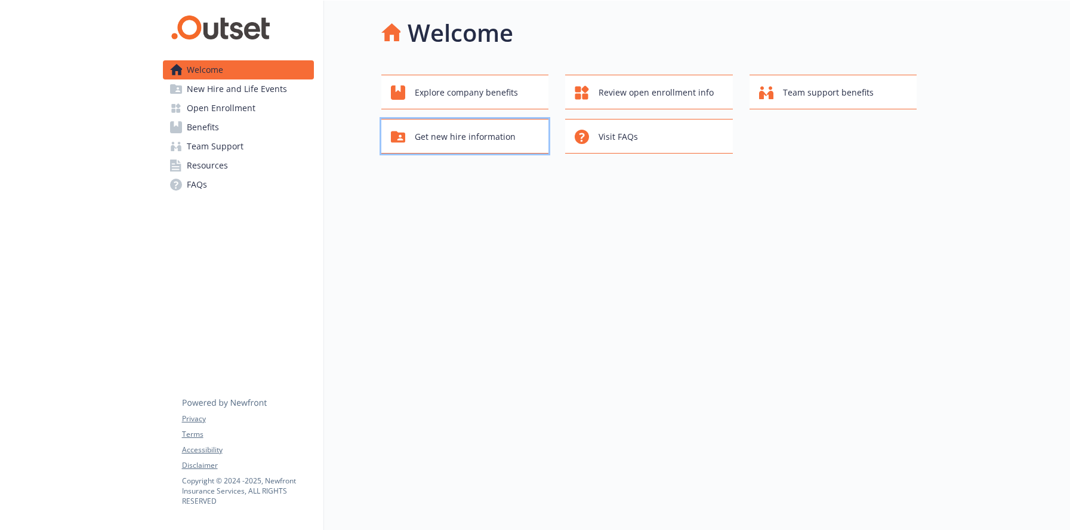
click at [432, 134] on span "Get new hire information" at bounding box center [465, 136] width 101 height 23
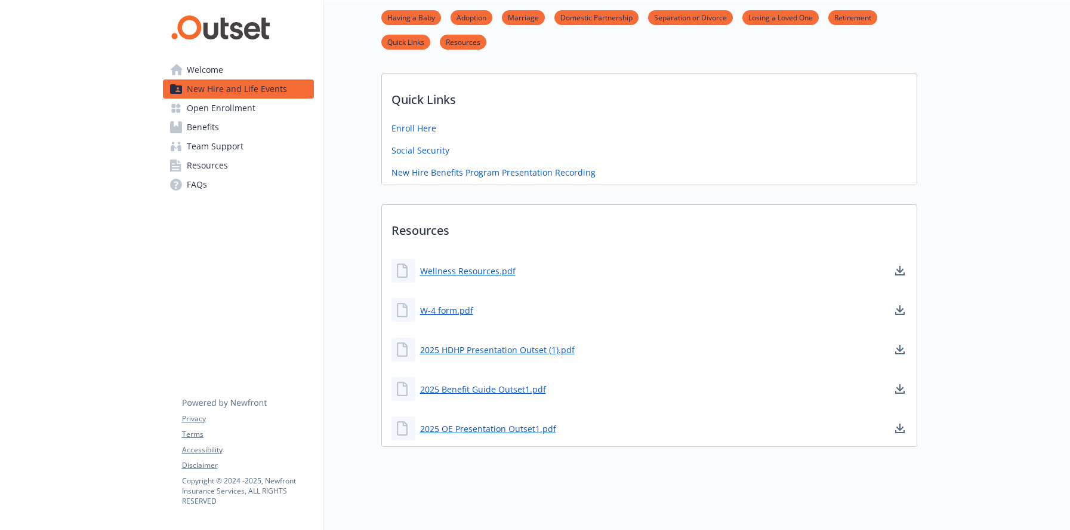
scroll to position [461, 0]
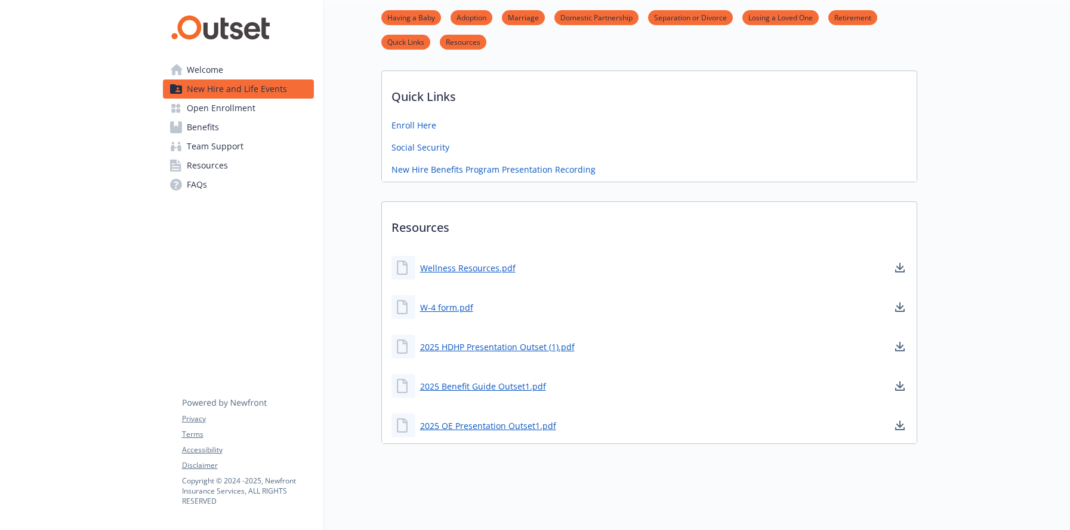
click at [202, 70] on span "Welcome" at bounding box center [205, 69] width 36 height 19
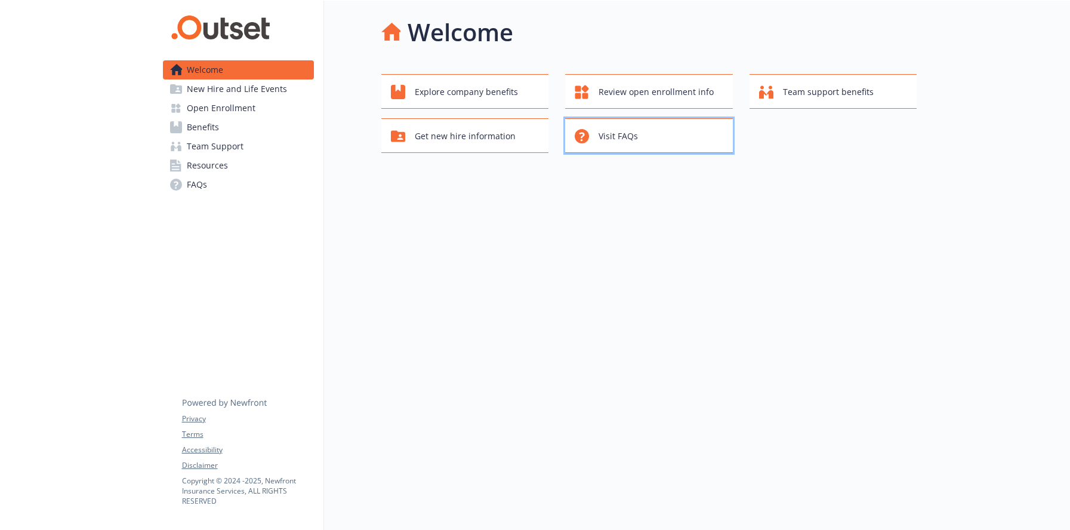
click at [612, 127] on span "Visit FAQs" at bounding box center [618, 136] width 39 height 23
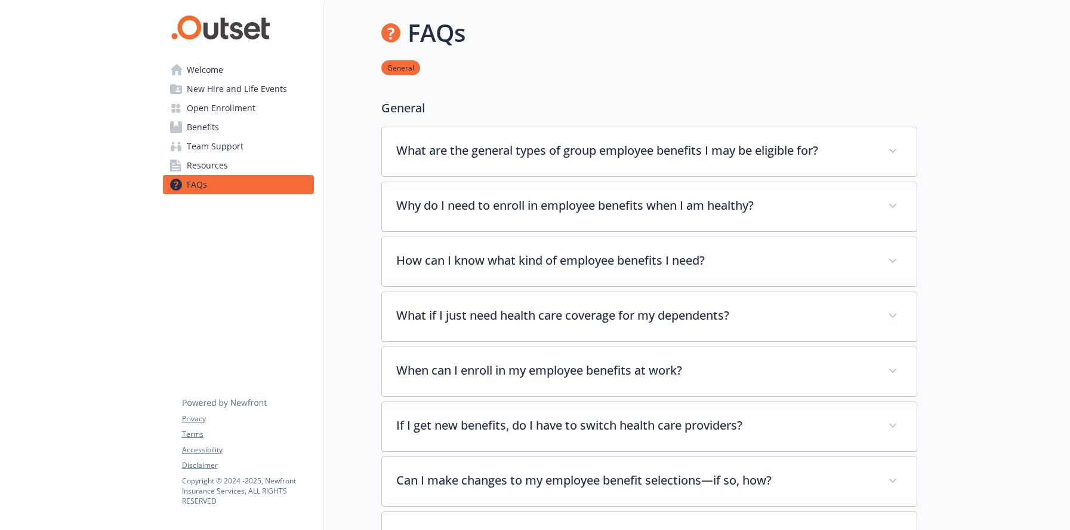
click at [213, 163] on span "Resources" at bounding box center [207, 165] width 41 height 19
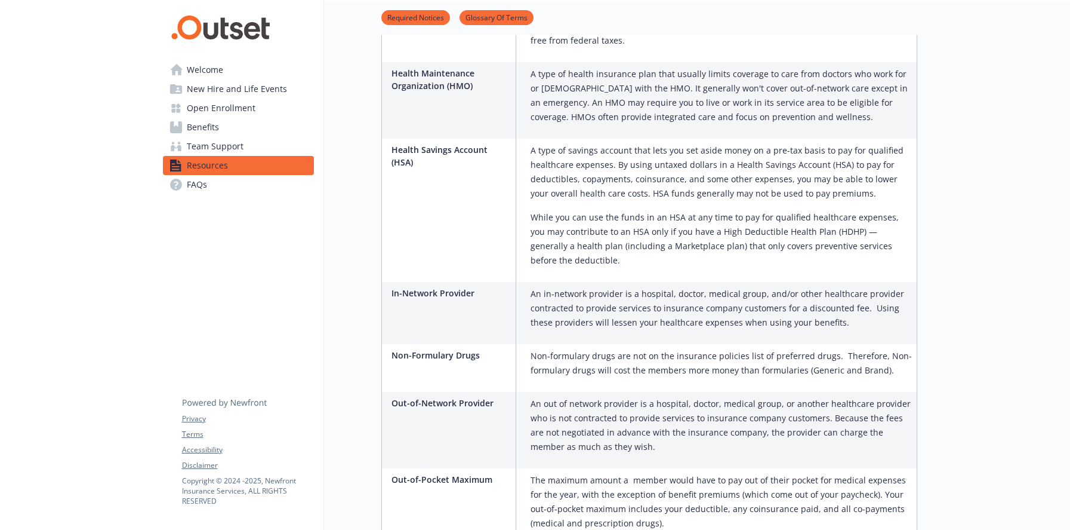
scroll to position [1247, 0]
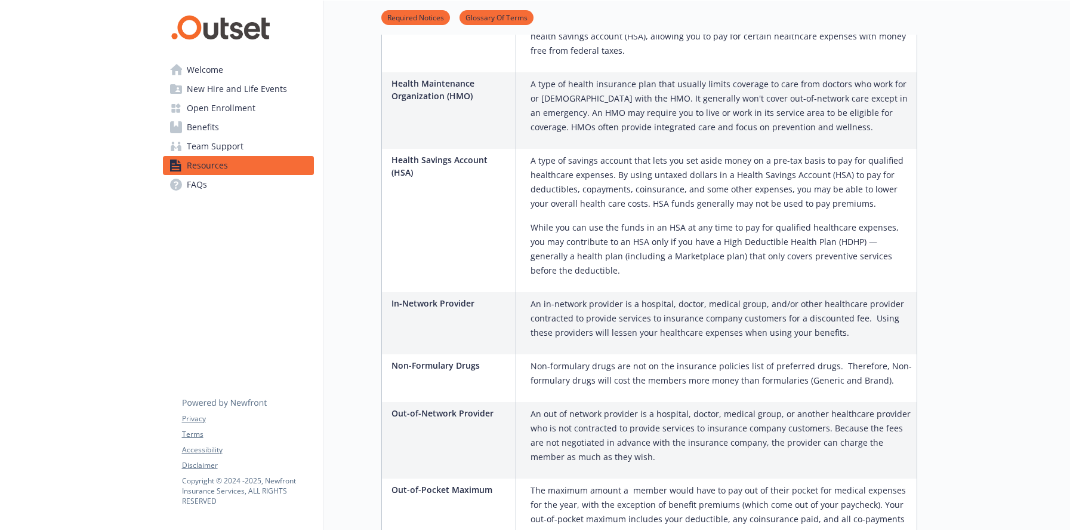
click at [202, 144] on span "Team Support" at bounding box center [215, 146] width 57 height 19
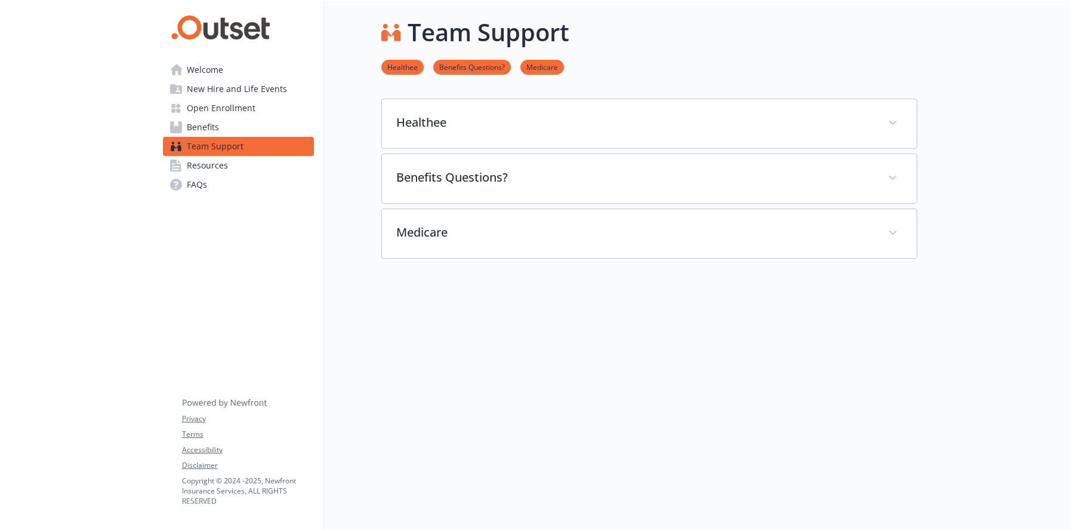
scroll to position [10, 0]
click at [202, 130] on span "Benefits" at bounding box center [203, 127] width 32 height 19
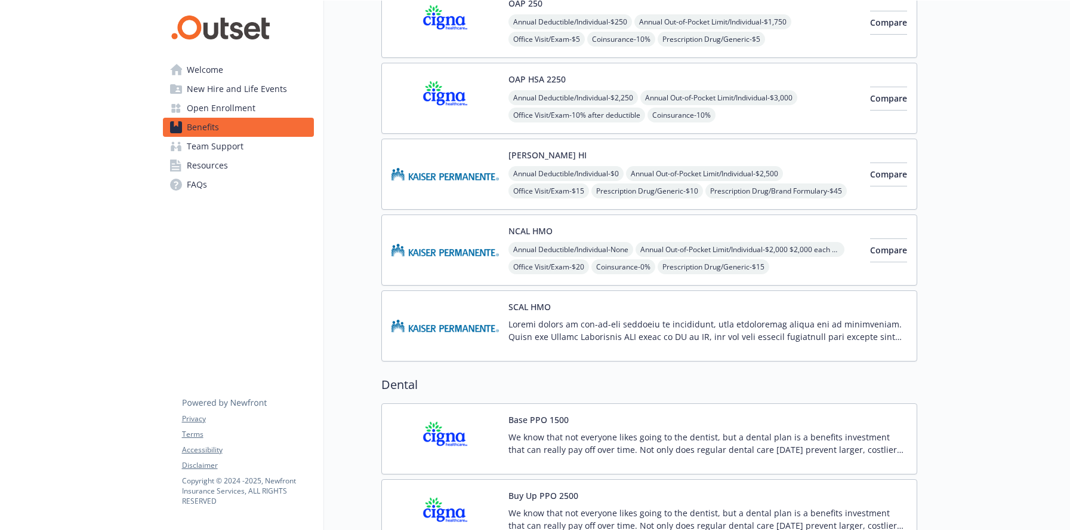
scroll to position [189, 0]
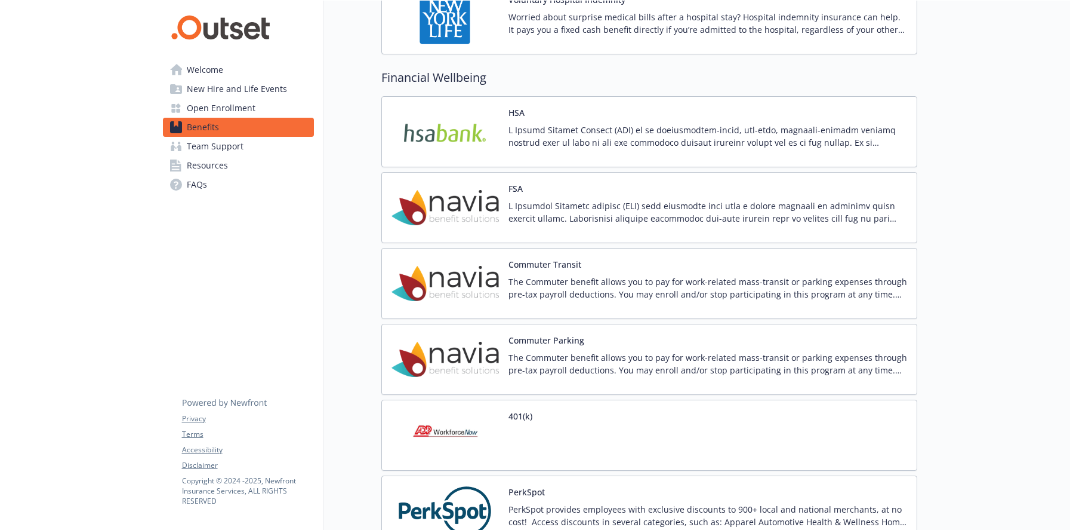
click at [242, 106] on span "Open Enrollment" at bounding box center [221, 108] width 69 height 19
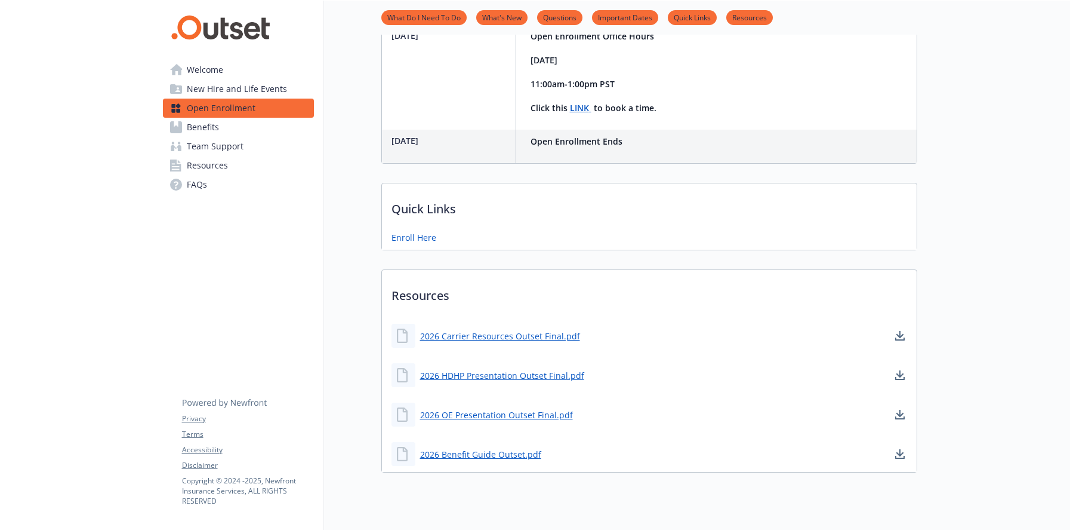
scroll to position [418, 0]
click at [458, 340] on link "2026 Carrier Resources Outset Final.pdf" at bounding box center [501, 335] width 162 height 15
click at [498, 374] on link "2026 HDHP Presentation Outset Final.pdf" at bounding box center [503, 374] width 167 height 15
click at [505, 413] on link "2026 OE Presentation Outset Final.pdf" at bounding box center [497, 414] width 155 height 15
click at [484, 453] on link "2026 Benefit Guide Outset.pdf" at bounding box center [482, 453] width 124 height 15
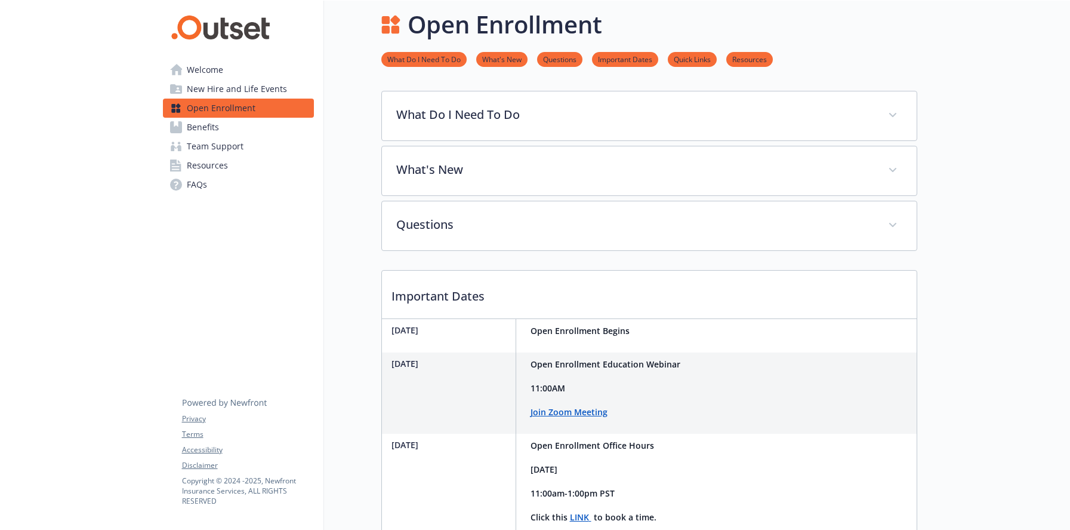
scroll to position [0, 0]
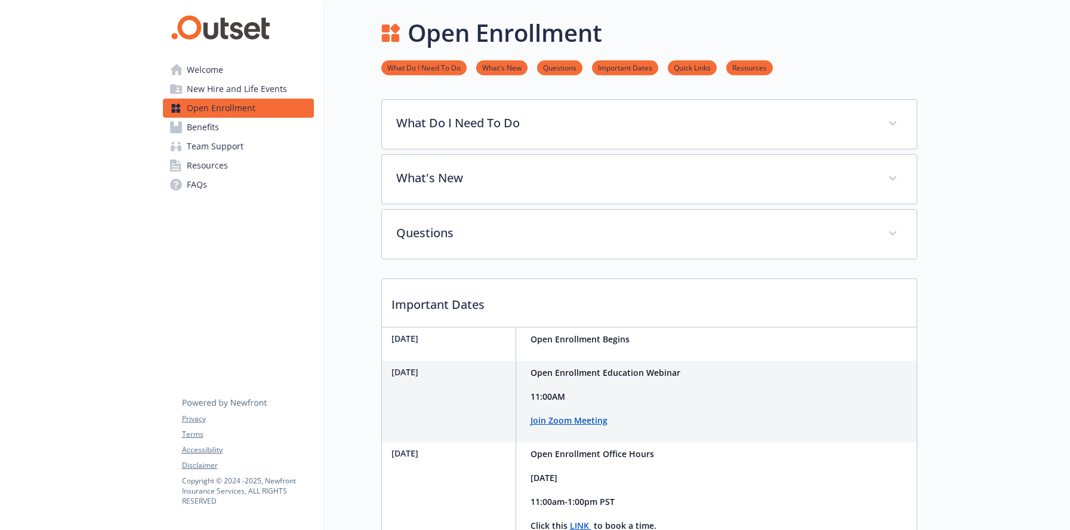
click at [218, 69] on span "Welcome" at bounding box center [205, 69] width 36 height 19
